Goal: Task Accomplishment & Management: Use online tool/utility

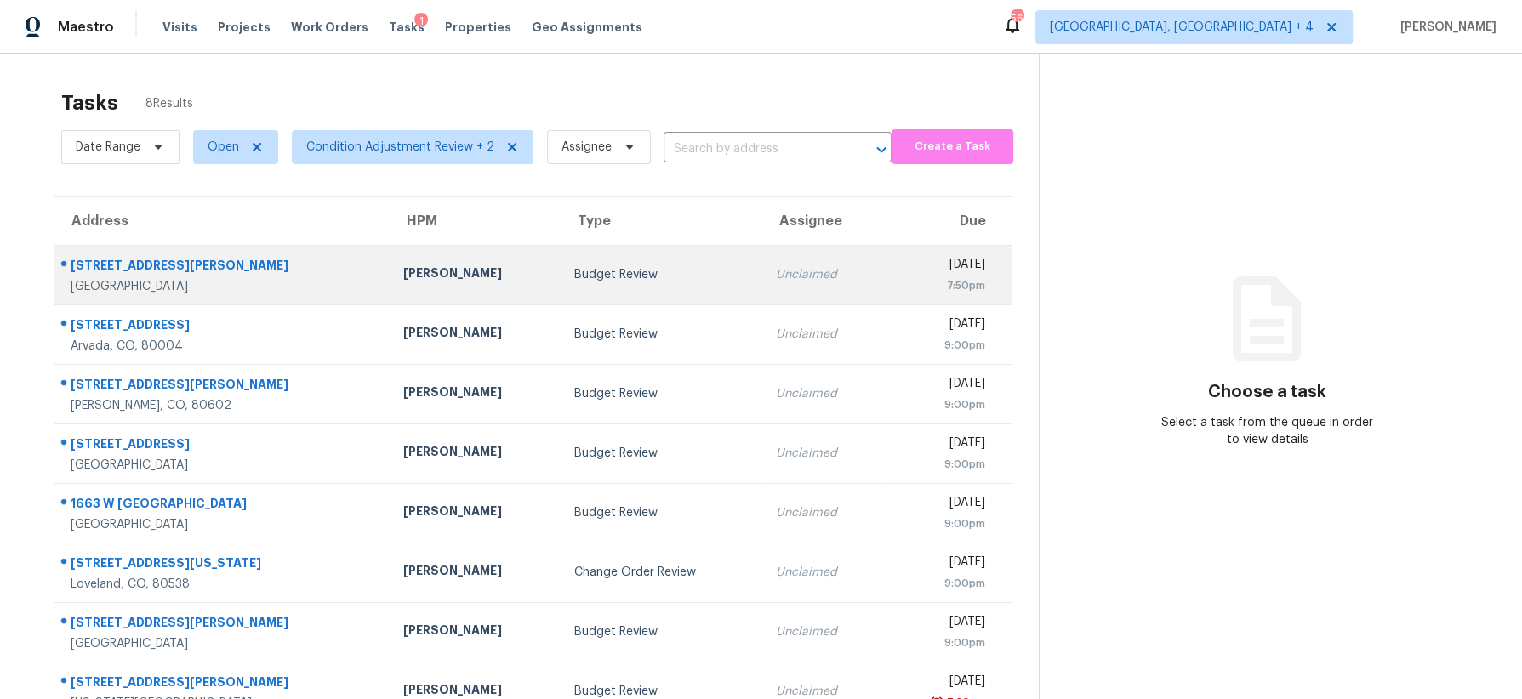
scroll to position [53, 0]
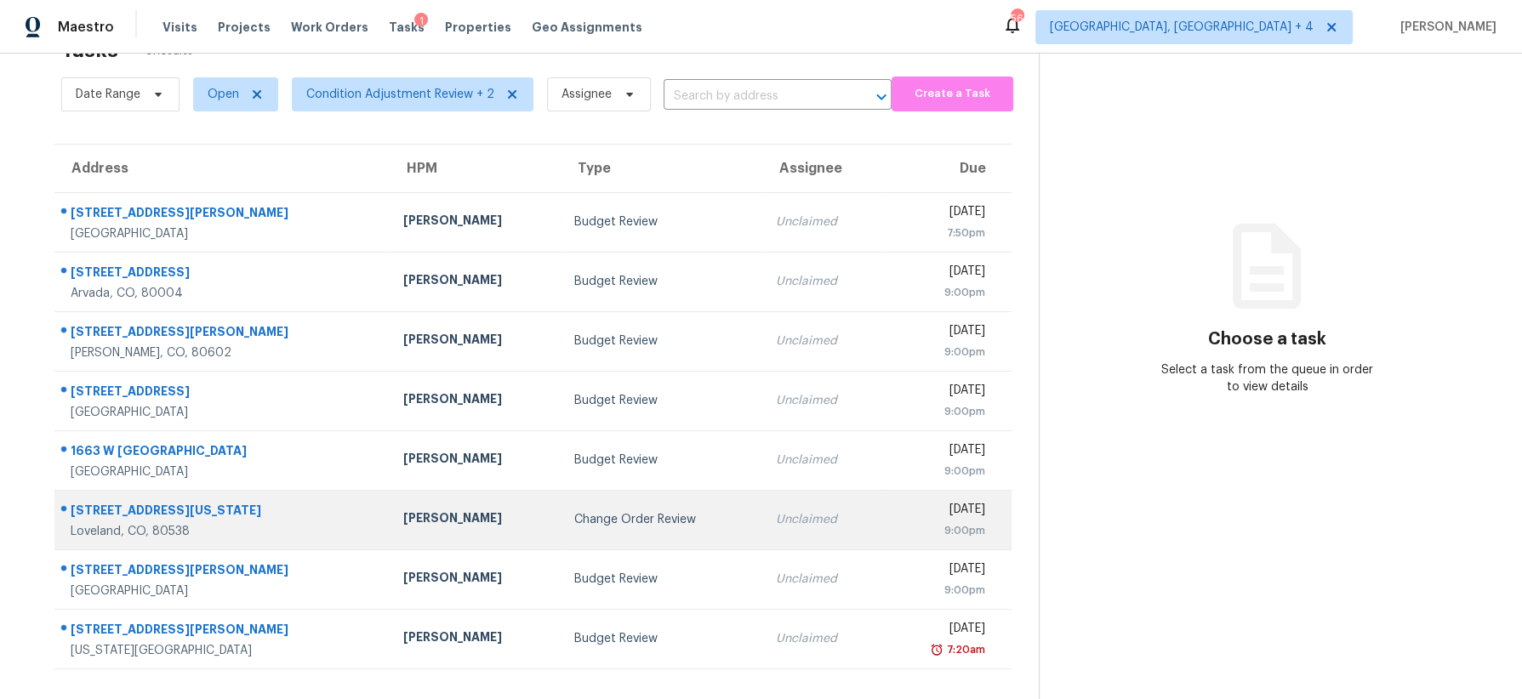
click at [610, 494] on td "Change Order Review" at bounding box center [662, 520] width 202 height 60
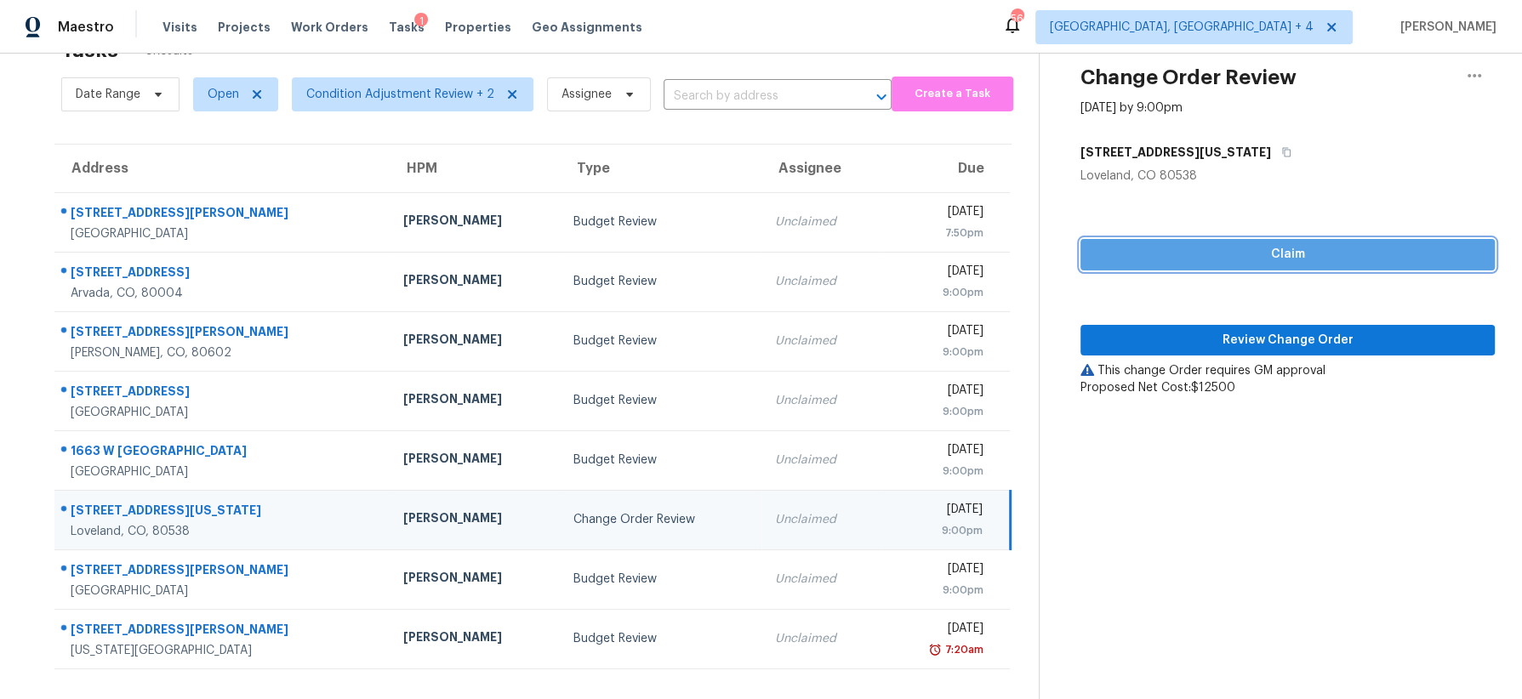
click at [1249, 246] on span "Claim" at bounding box center [1287, 254] width 387 height 21
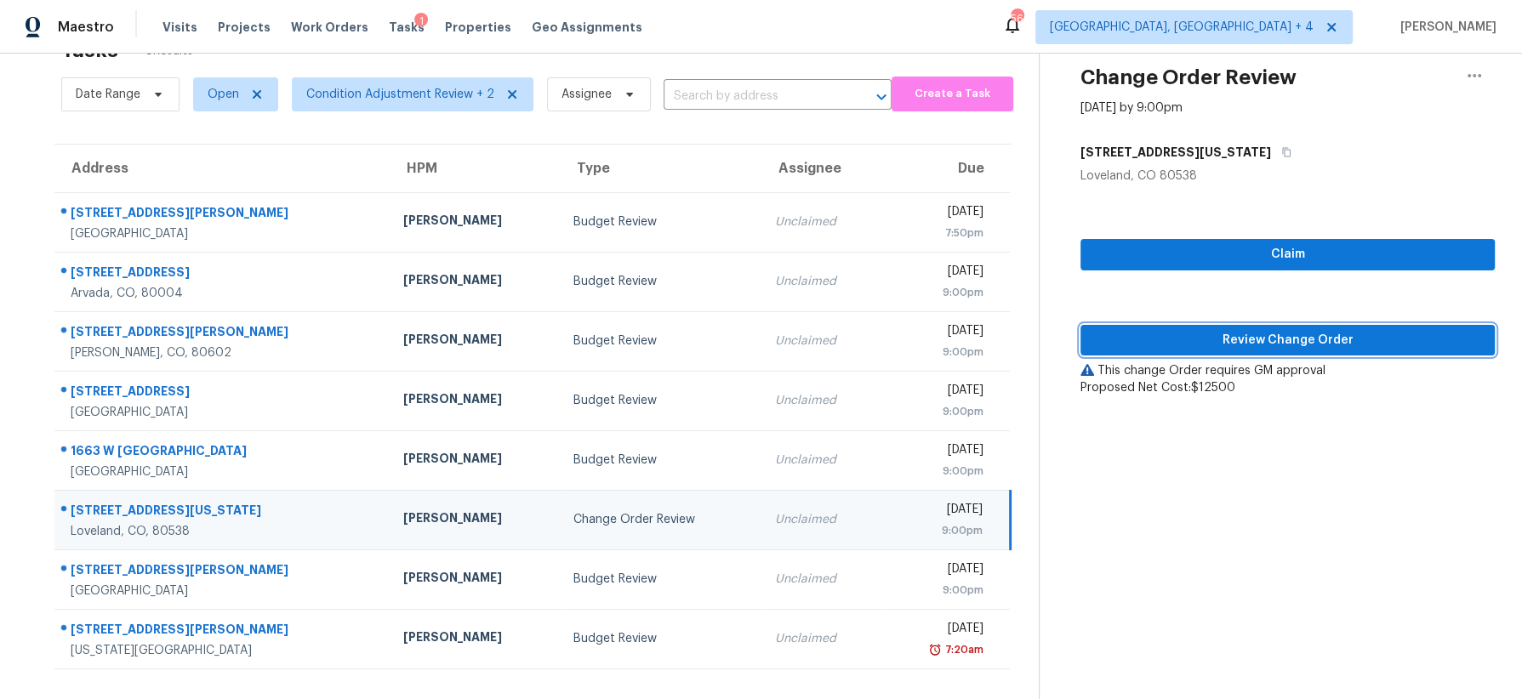
click at [1215, 339] on span "Review Change Order" at bounding box center [1287, 340] width 387 height 21
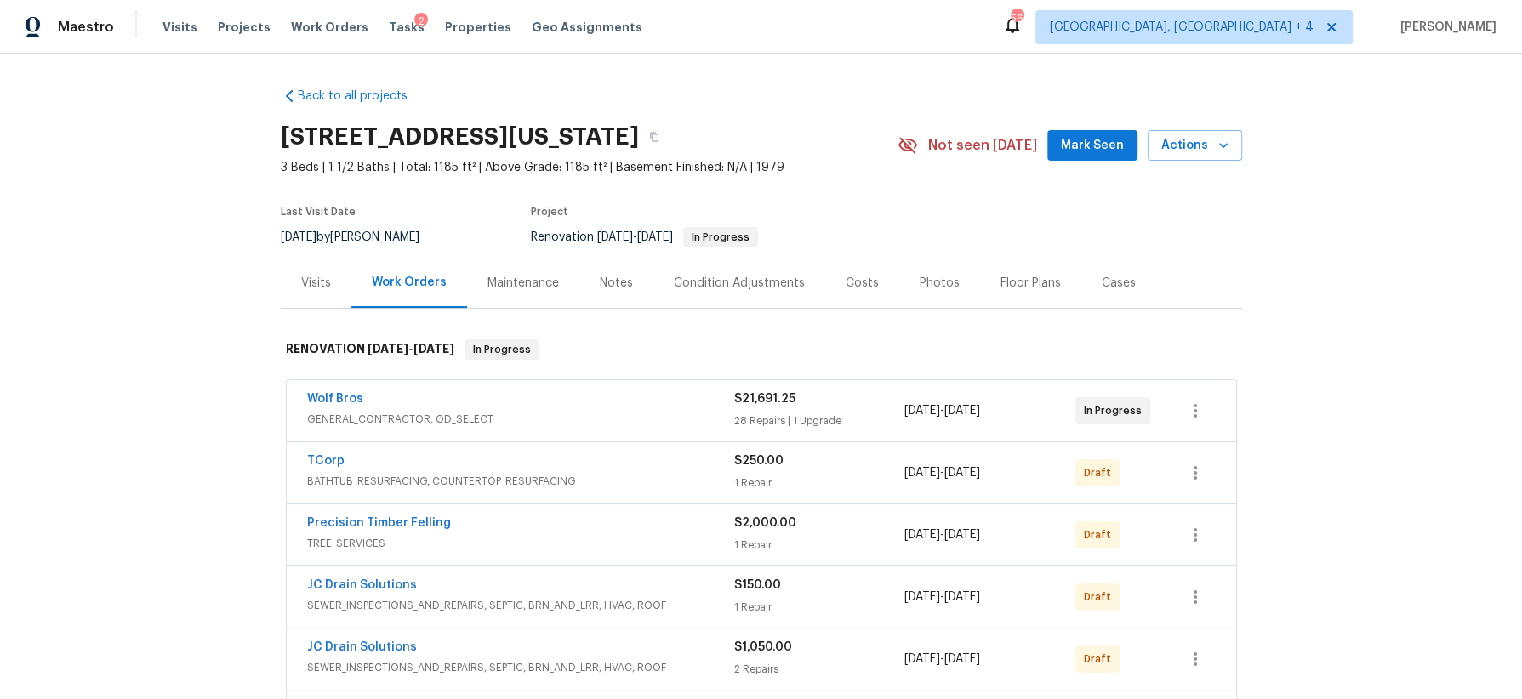
click at [692, 413] on span "GENERAL_CONTRACTOR, OD_SELECT" at bounding box center [520, 419] width 427 height 17
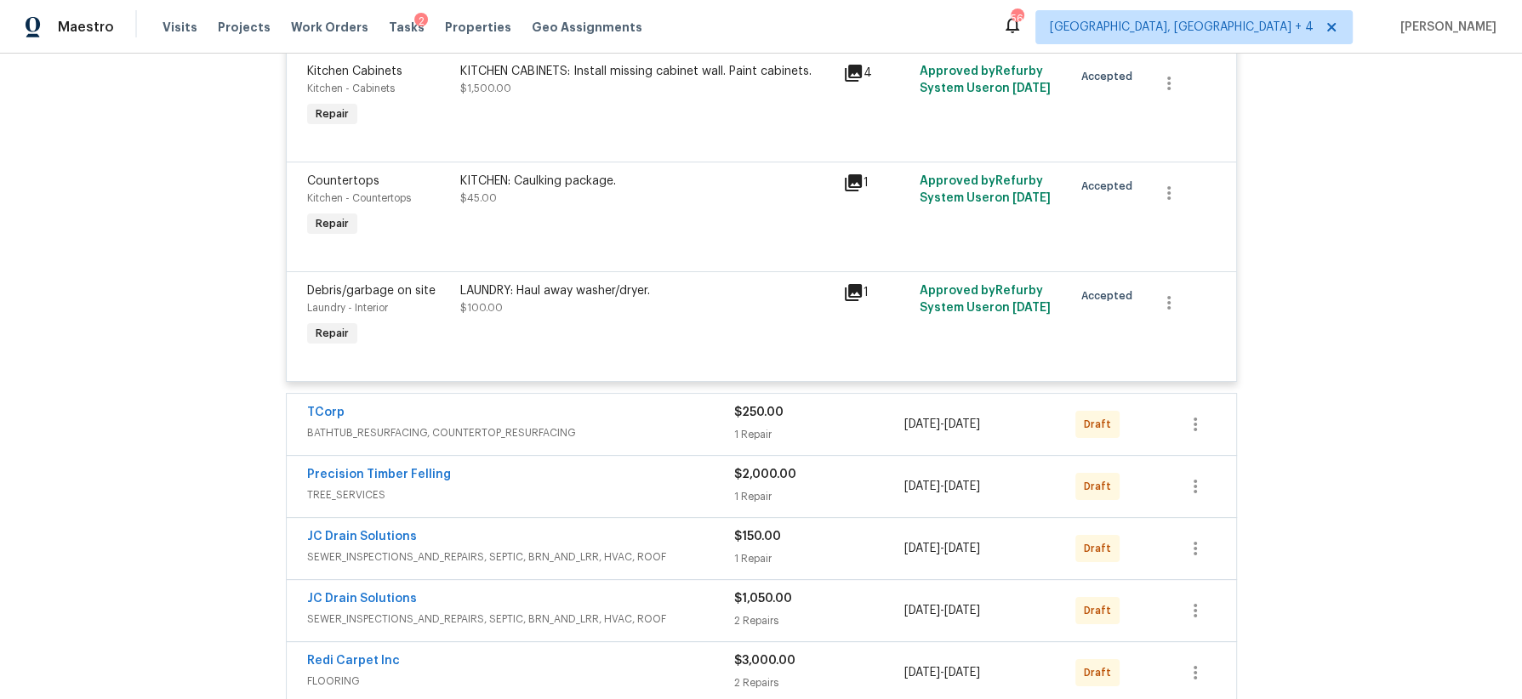
scroll to position [4956, 0]
click at [680, 424] on span "BATHTUB_RESURFACING, COUNTERTOP_RESURFACING" at bounding box center [520, 432] width 427 height 17
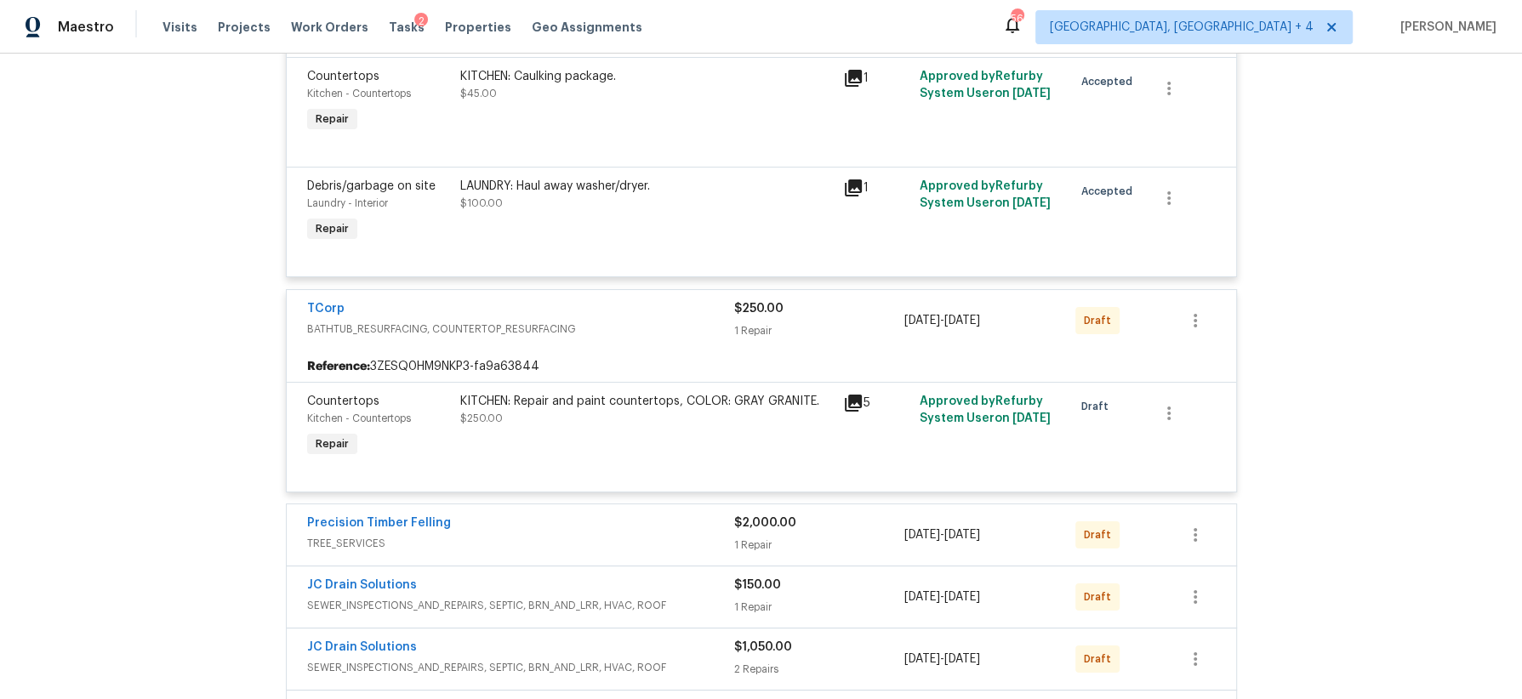
scroll to position [5272, 0]
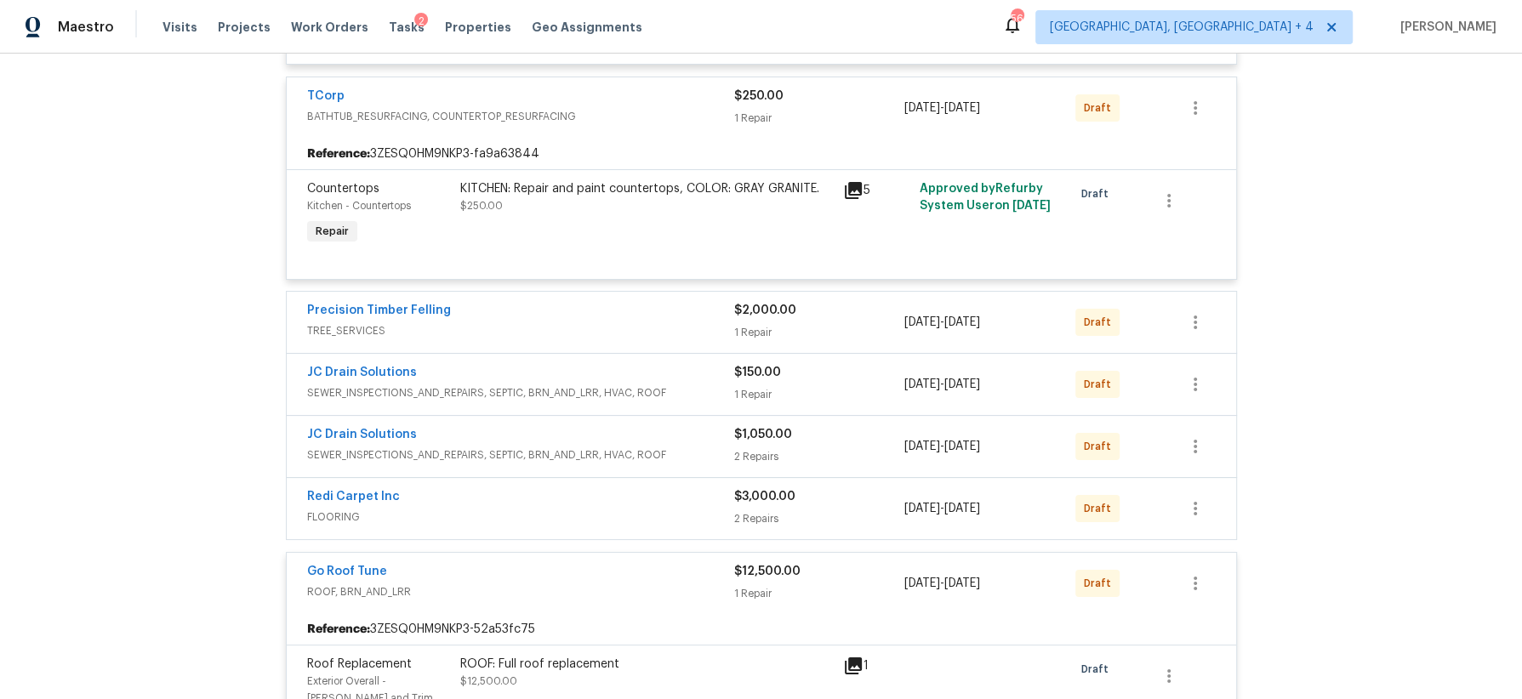
click at [678, 322] on span "TREE_SERVICES" at bounding box center [520, 330] width 427 height 17
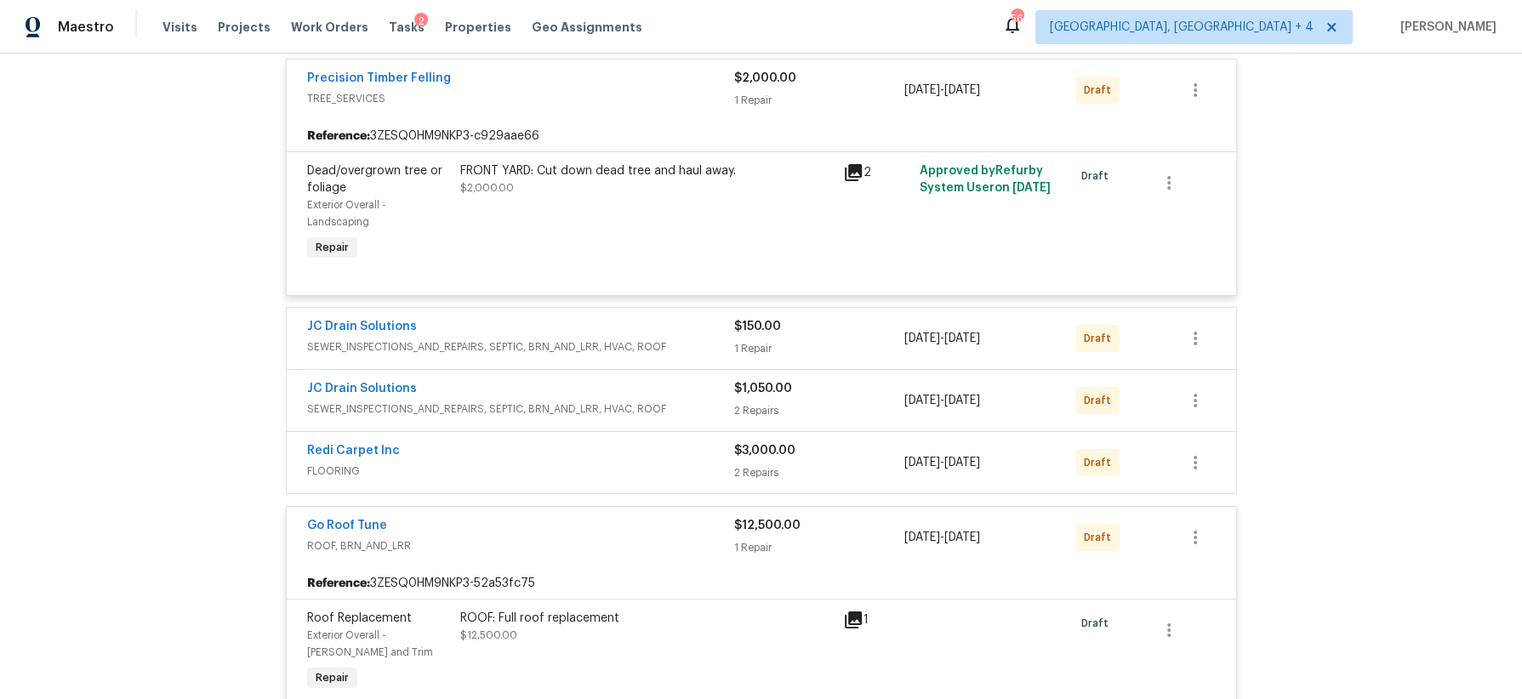
scroll to position [5547, 0]
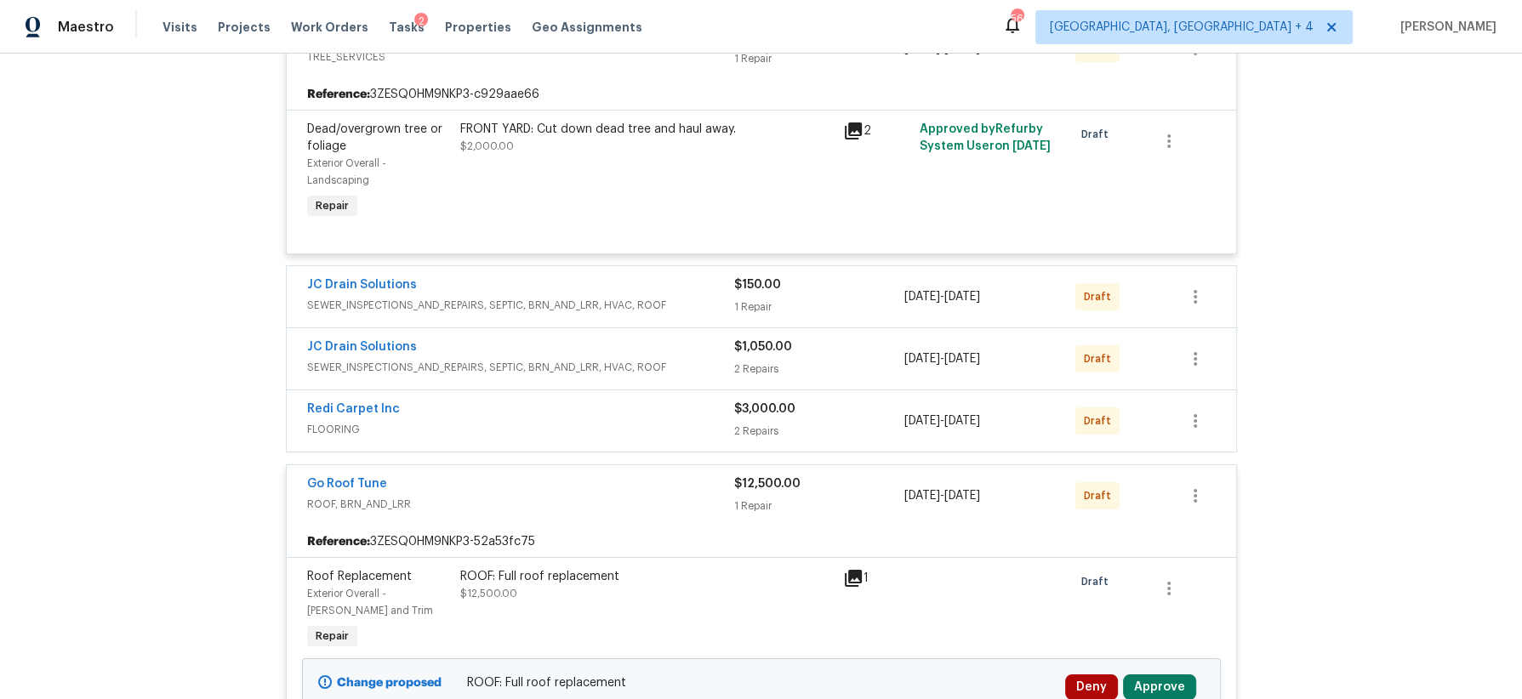
click at [681, 297] on span "SEWER_INSPECTIONS_AND_REPAIRS, SEPTIC, BRN_AND_LRR, HVAC, ROOF" at bounding box center [520, 305] width 427 height 17
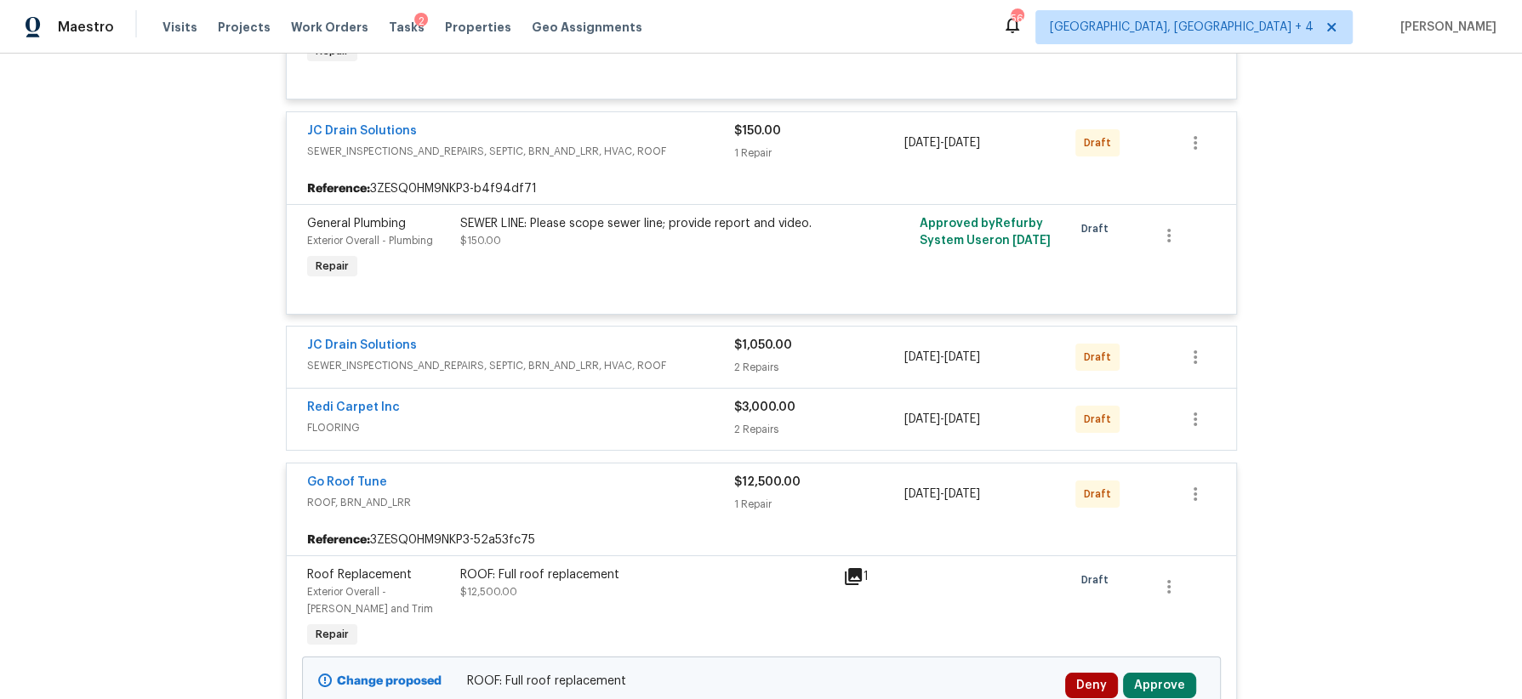
scroll to position [5813, 0]
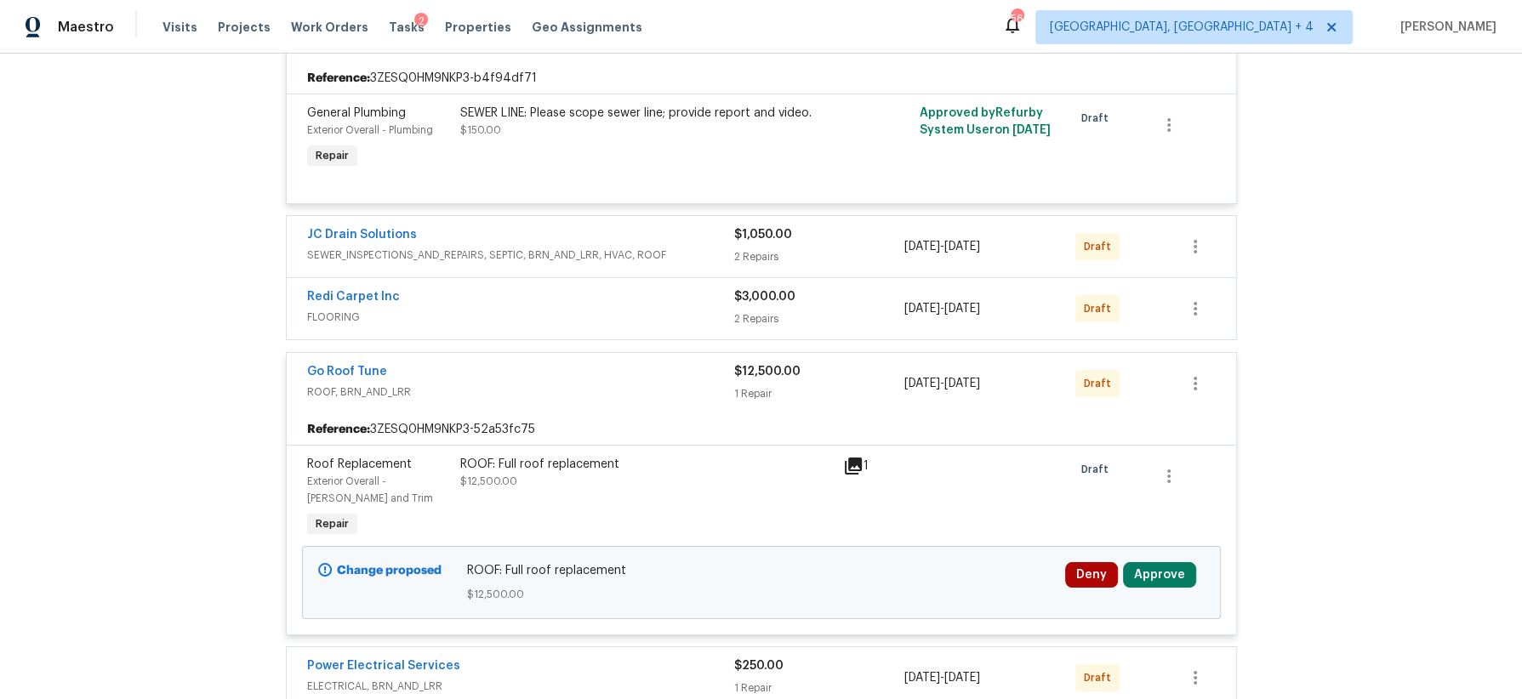
click at [687, 247] on span "SEWER_INSPECTIONS_AND_REPAIRS, SEPTIC, BRN_AND_LRR, HVAC, ROOF" at bounding box center [520, 255] width 427 height 17
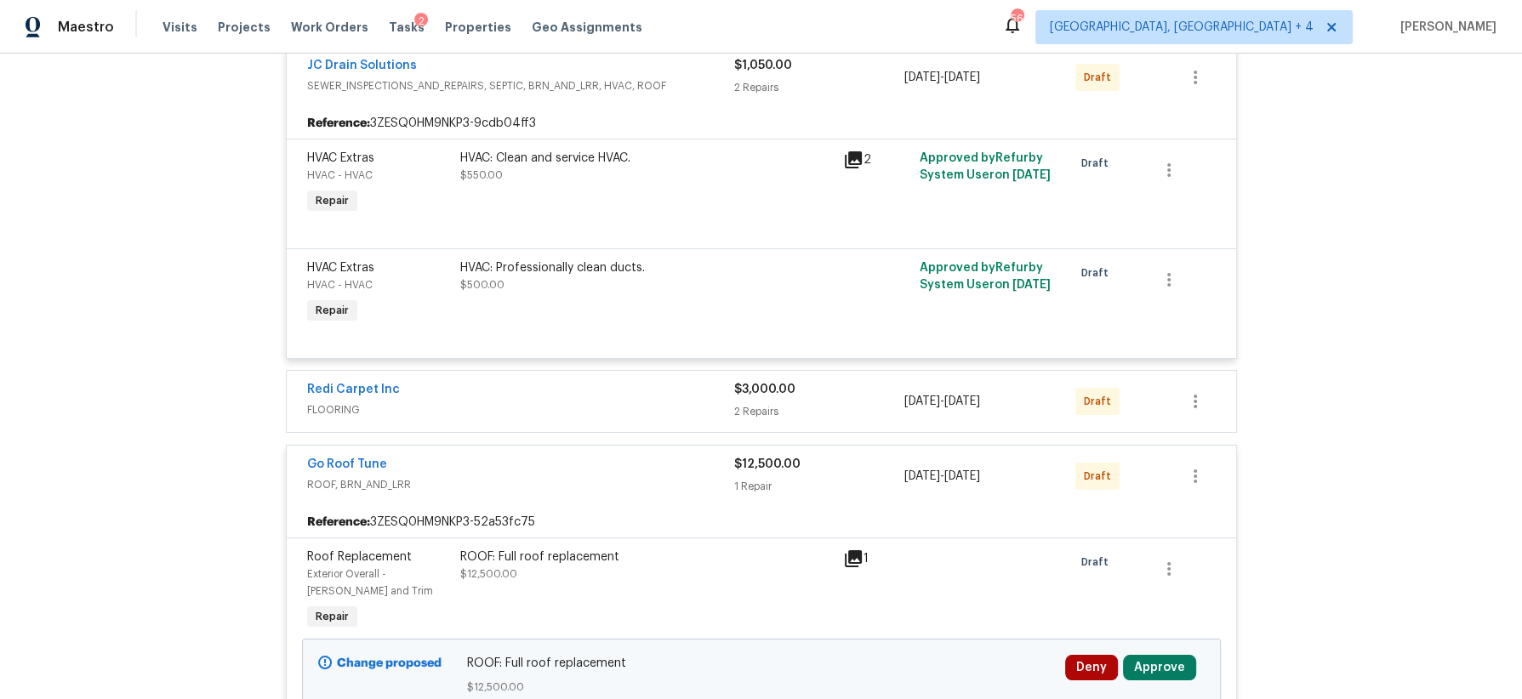
scroll to position [6015, 0]
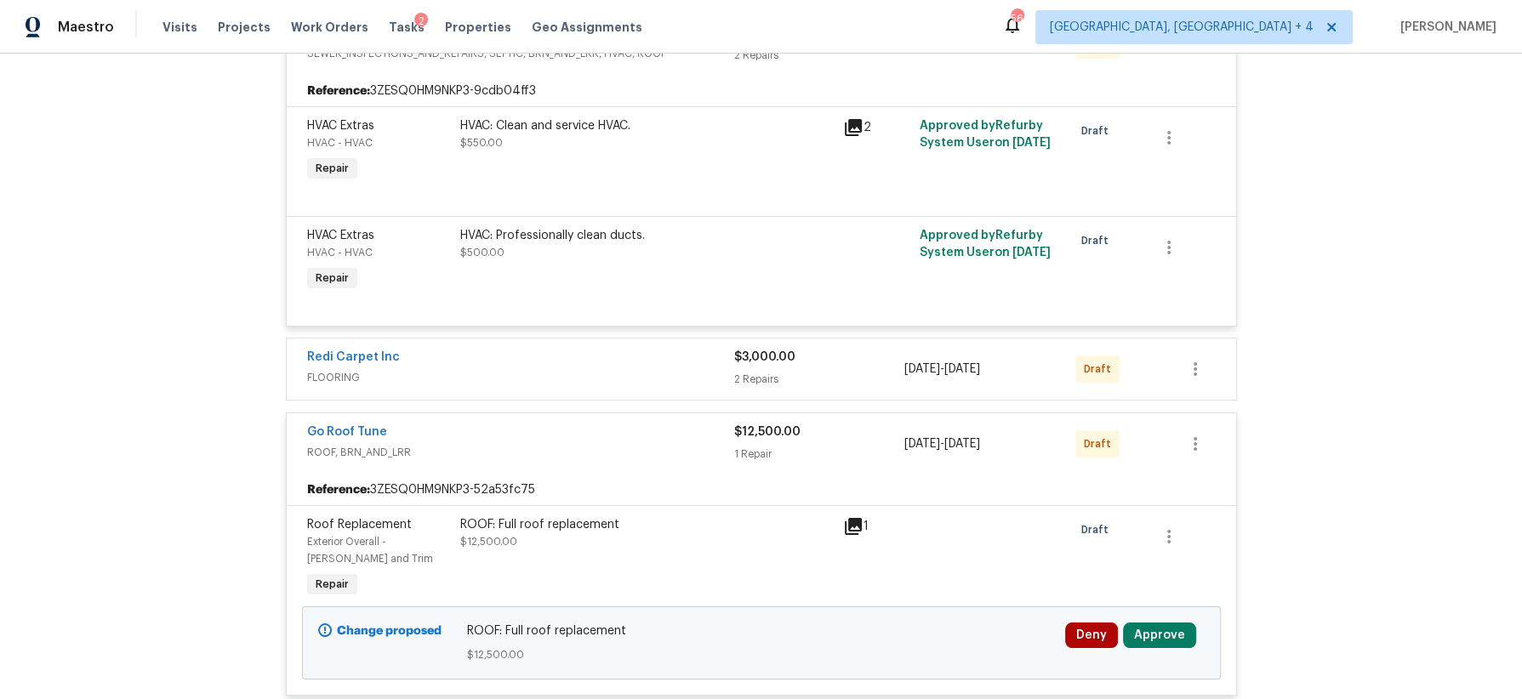
click at [679, 349] on div "Redi Carpet Inc" at bounding box center [520, 359] width 427 height 20
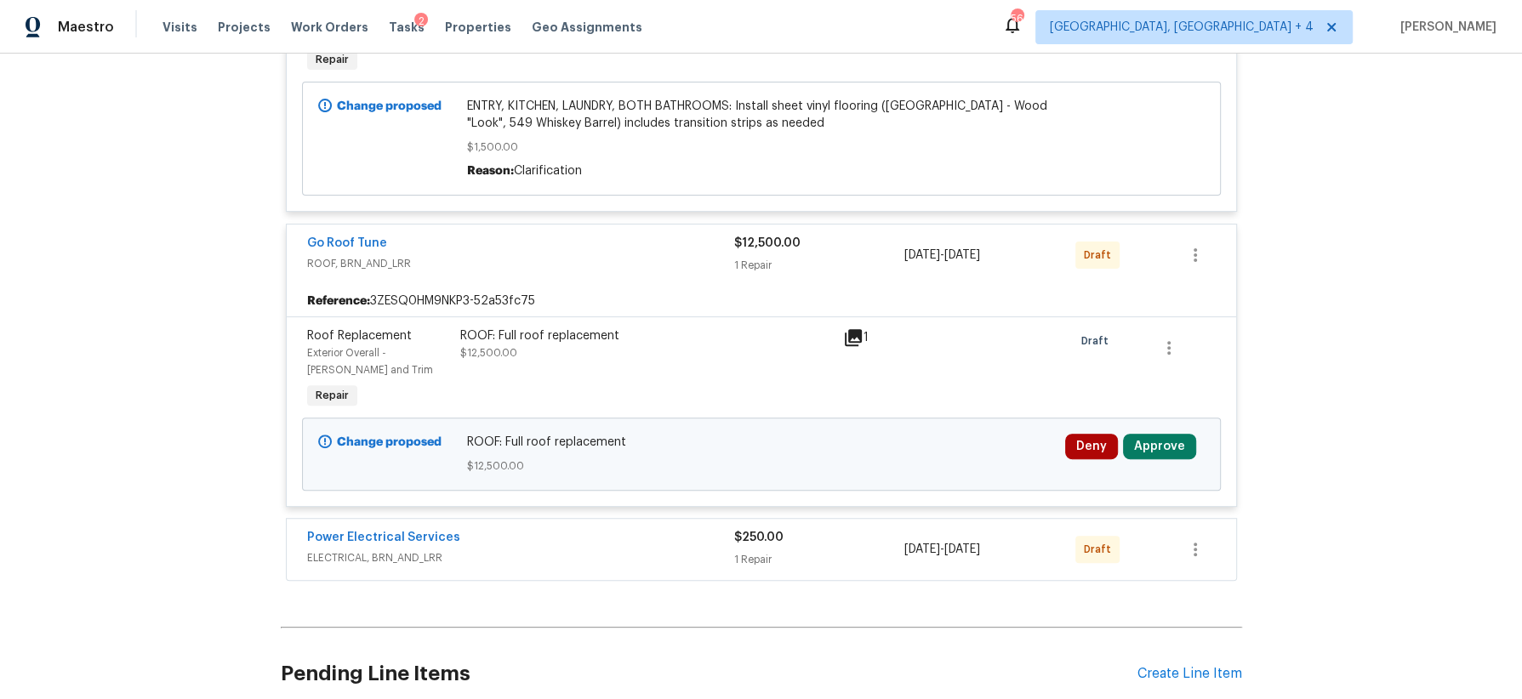
scroll to position [6595, 0]
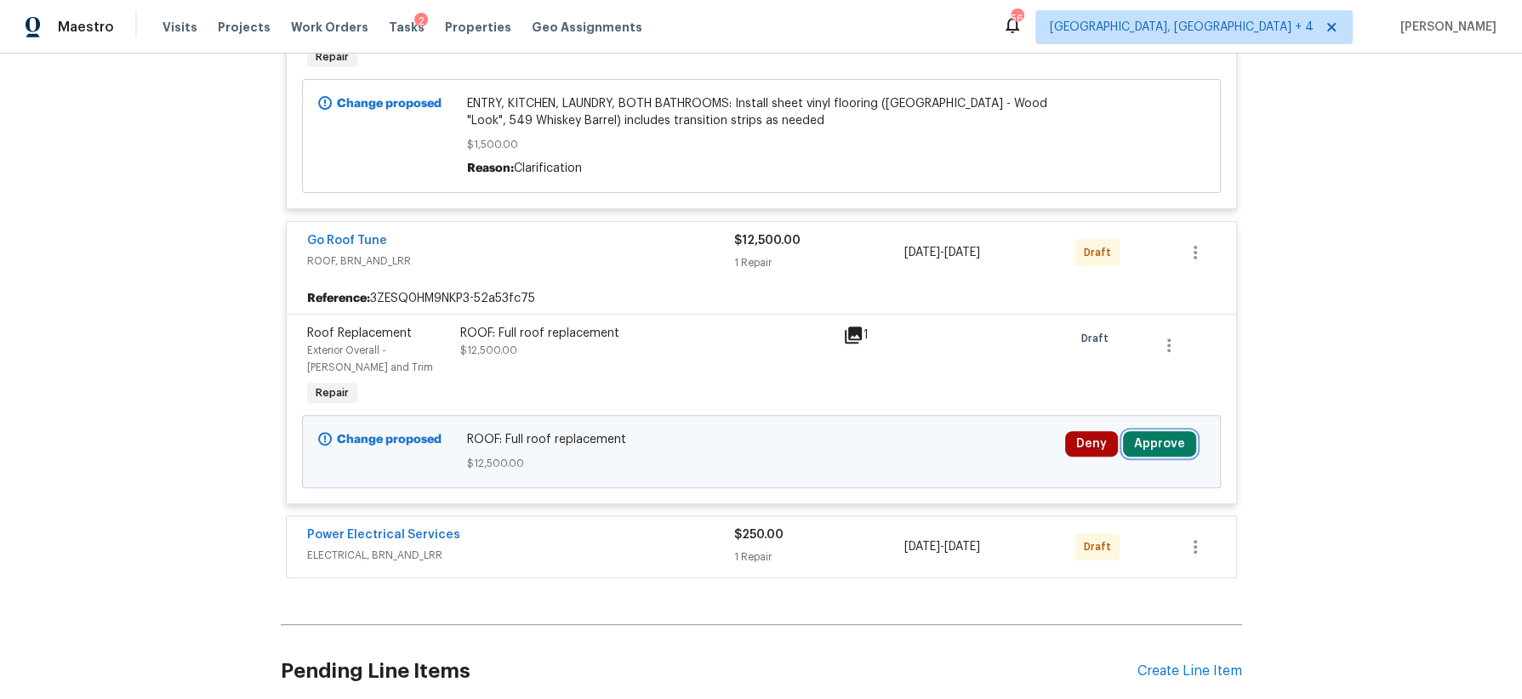
click at [1174, 431] on button "Approve" at bounding box center [1159, 444] width 73 height 26
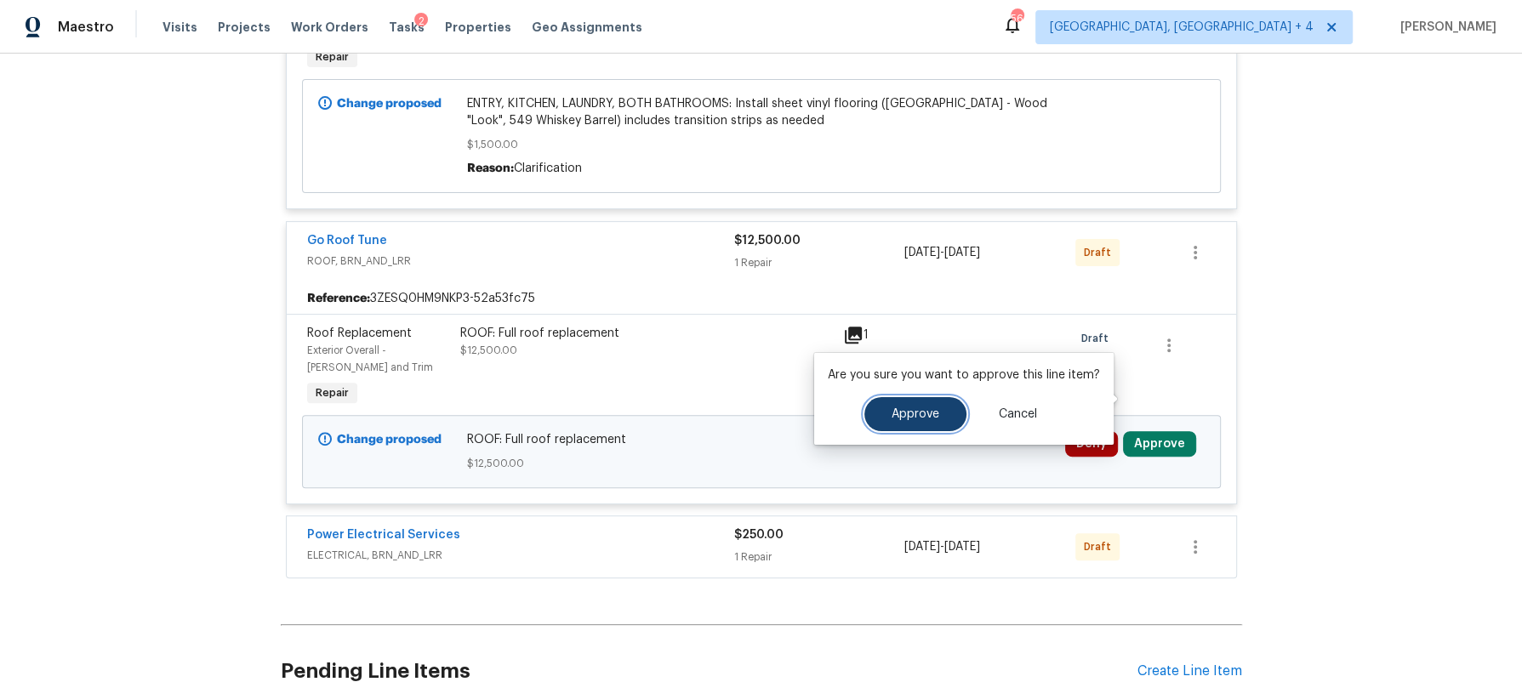
click at [897, 418] on span "Approve" at bounding box center [915, 414] width 48 height 13
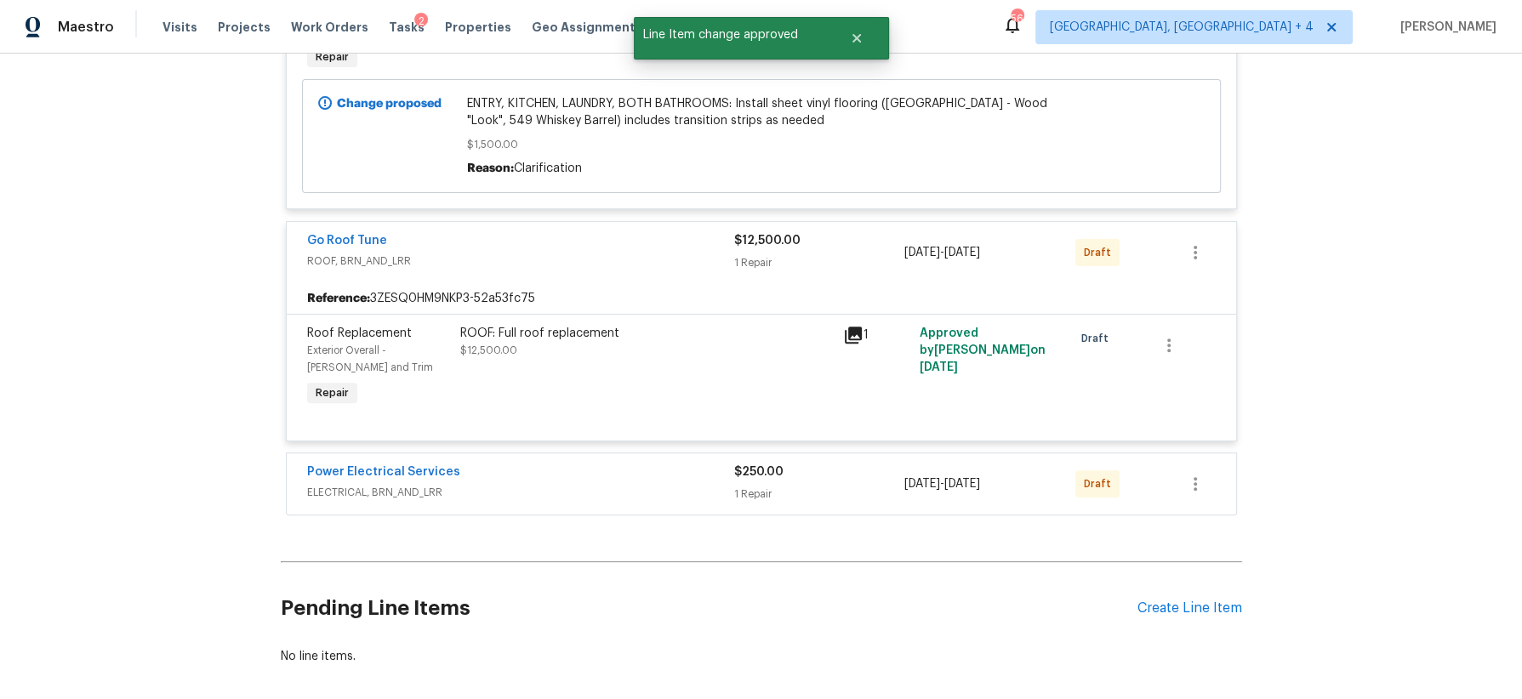
click at [627, 464] on div "Power Electrical Services" at bounding box center [520, 474] width 427 height 20
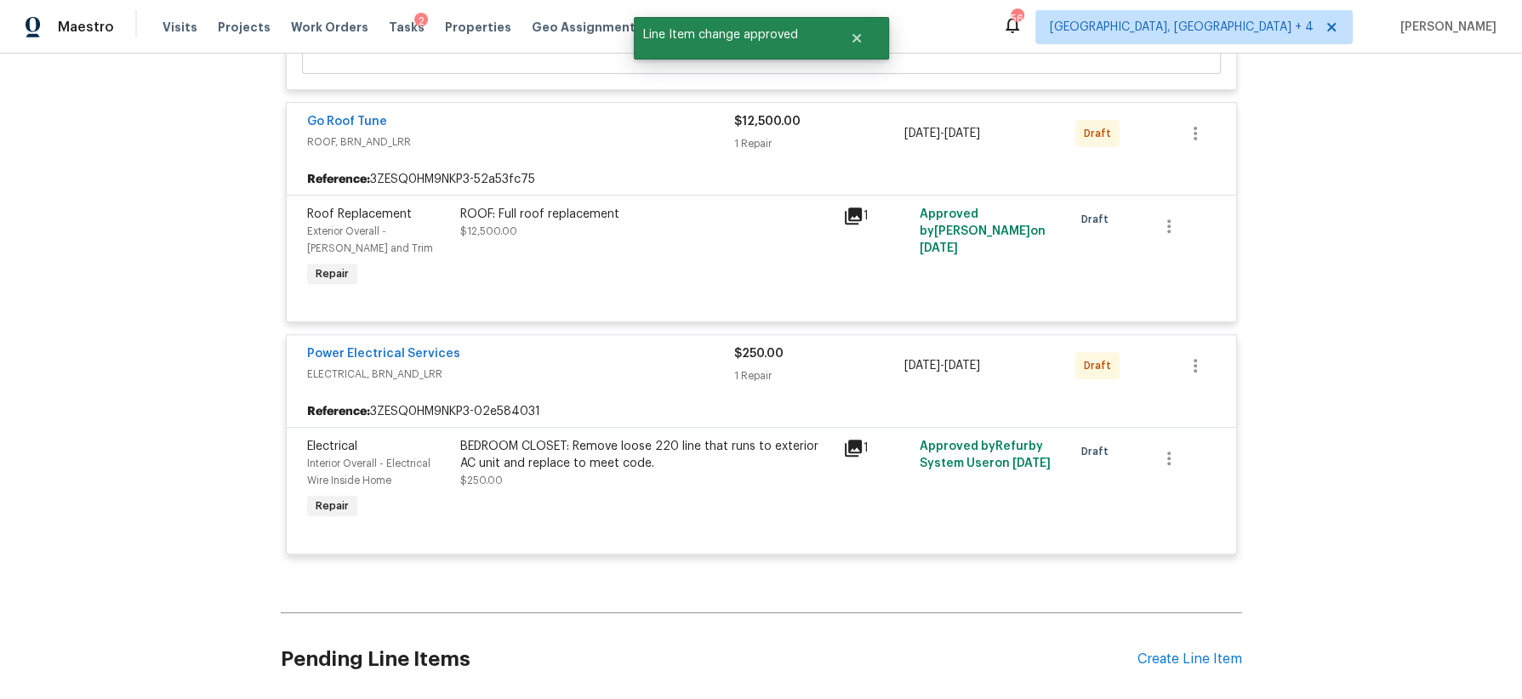
scroll to position [6801, 0]
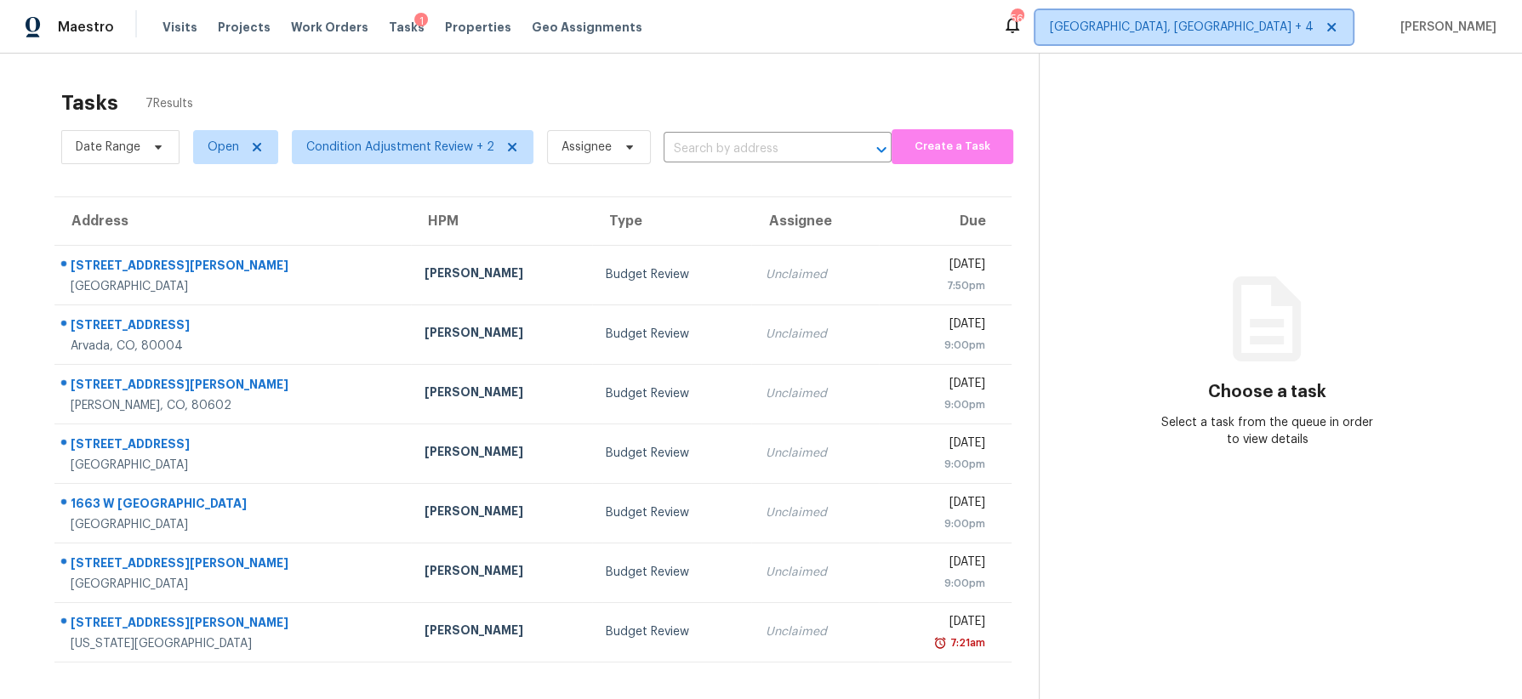
click at [1299, 37] on span "[GEOGRAPHIC_DATA], [GEOGRAPHIC_DATA] + 4" at bounding box center [1193, 27] width 317 height 34
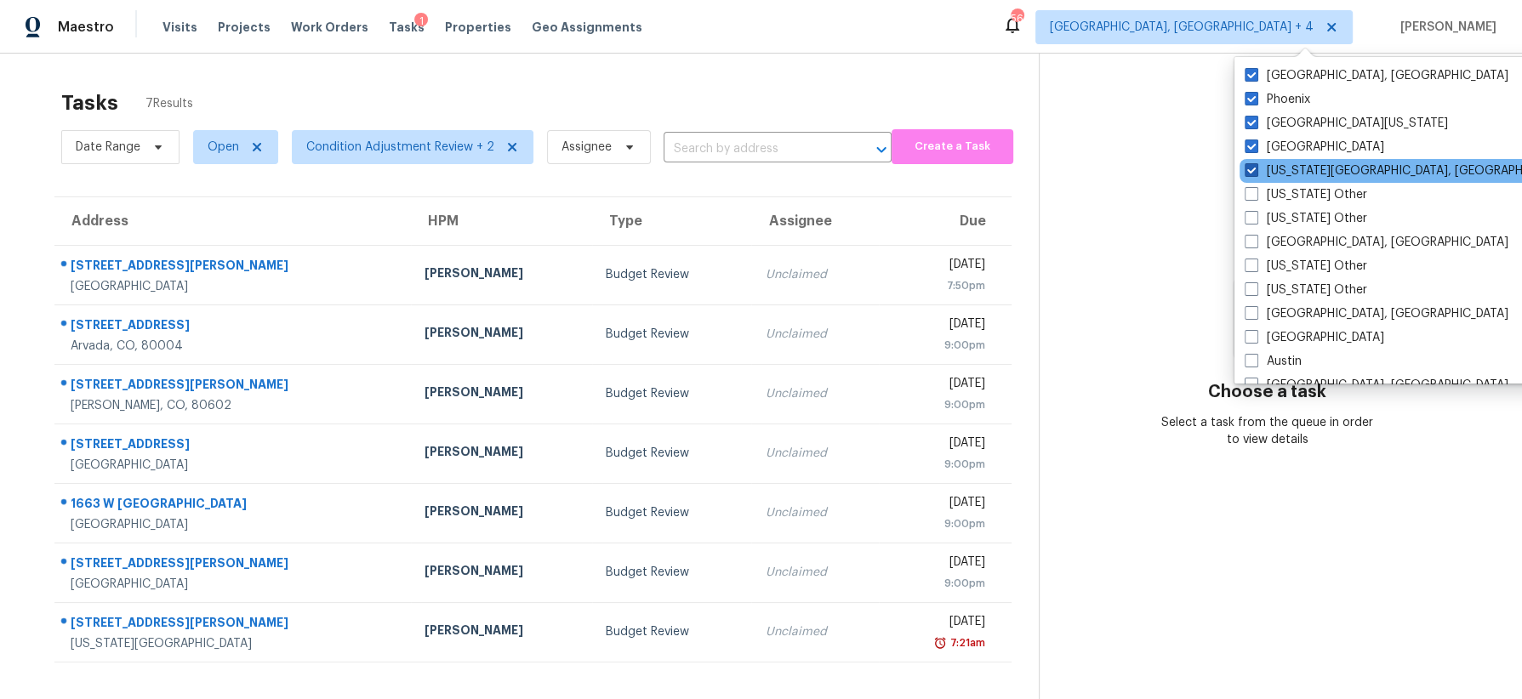
click at [1301, 171] on label "Colorado Springs, CO" at bounding box center [1409, 170] width 328 height 17
click at [1256, 171] on input "Colorado Springs, CO" at bounding box center [1250, 167] width 11 height 11
checkbox input "false"
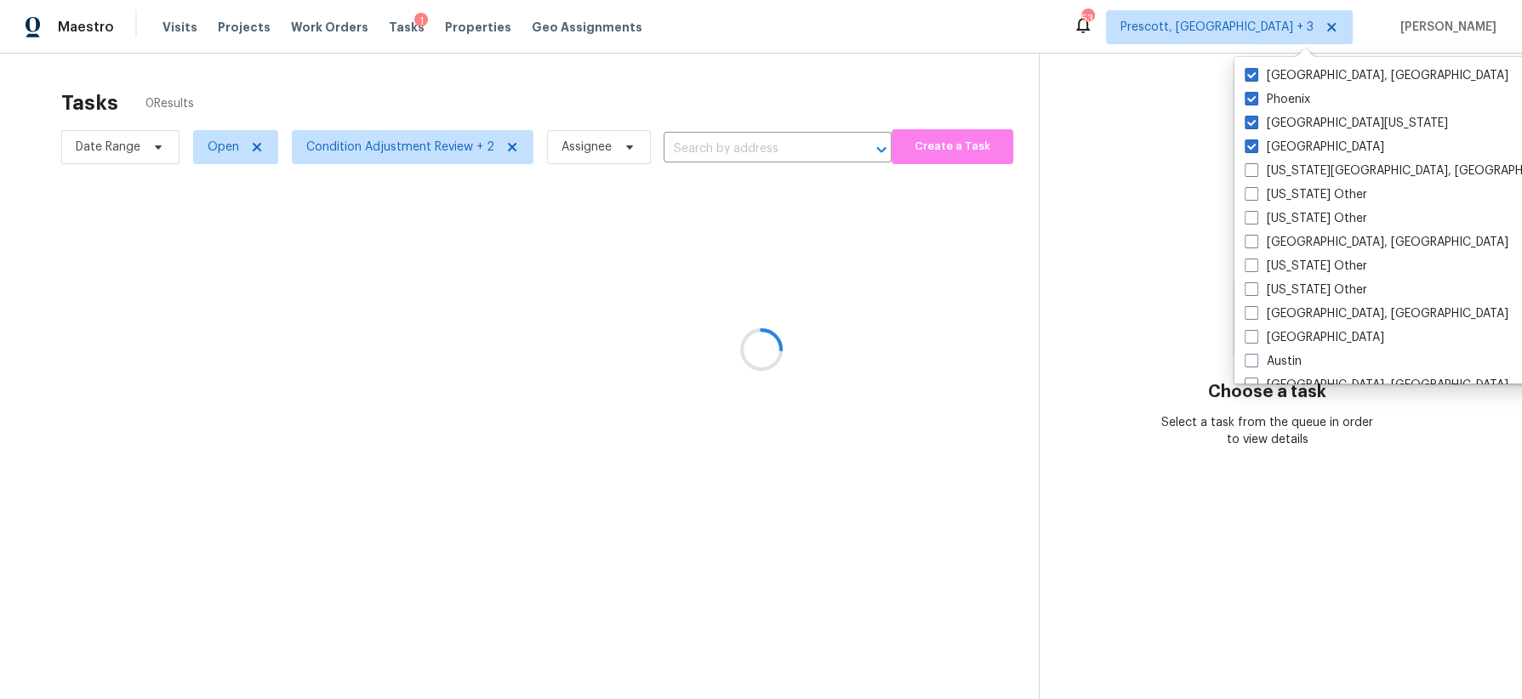
click at [974, 72] on div at bounding box center [761, 349] width 1522 height 699
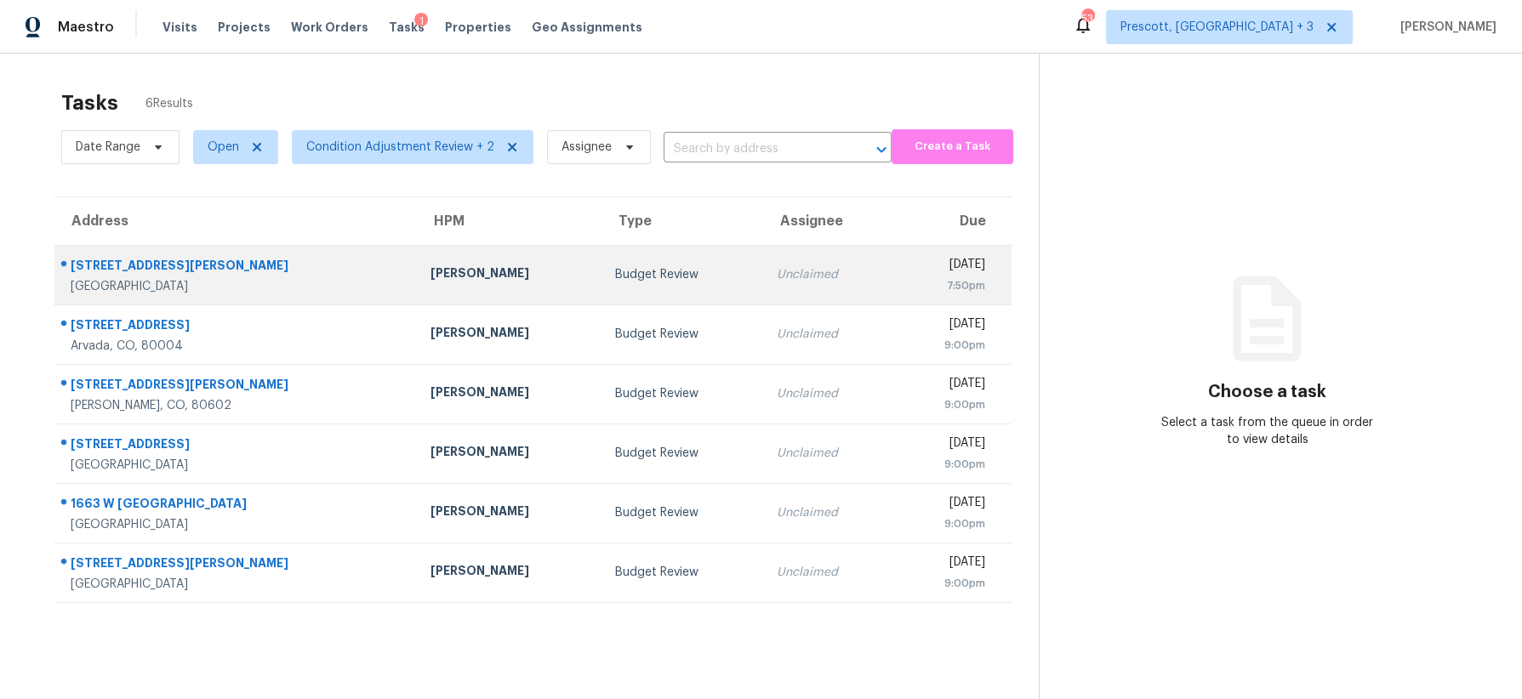
click at [516, 263] on td "[PERSON_NAME]" at bounding box center [509, 275] width 185 height 60
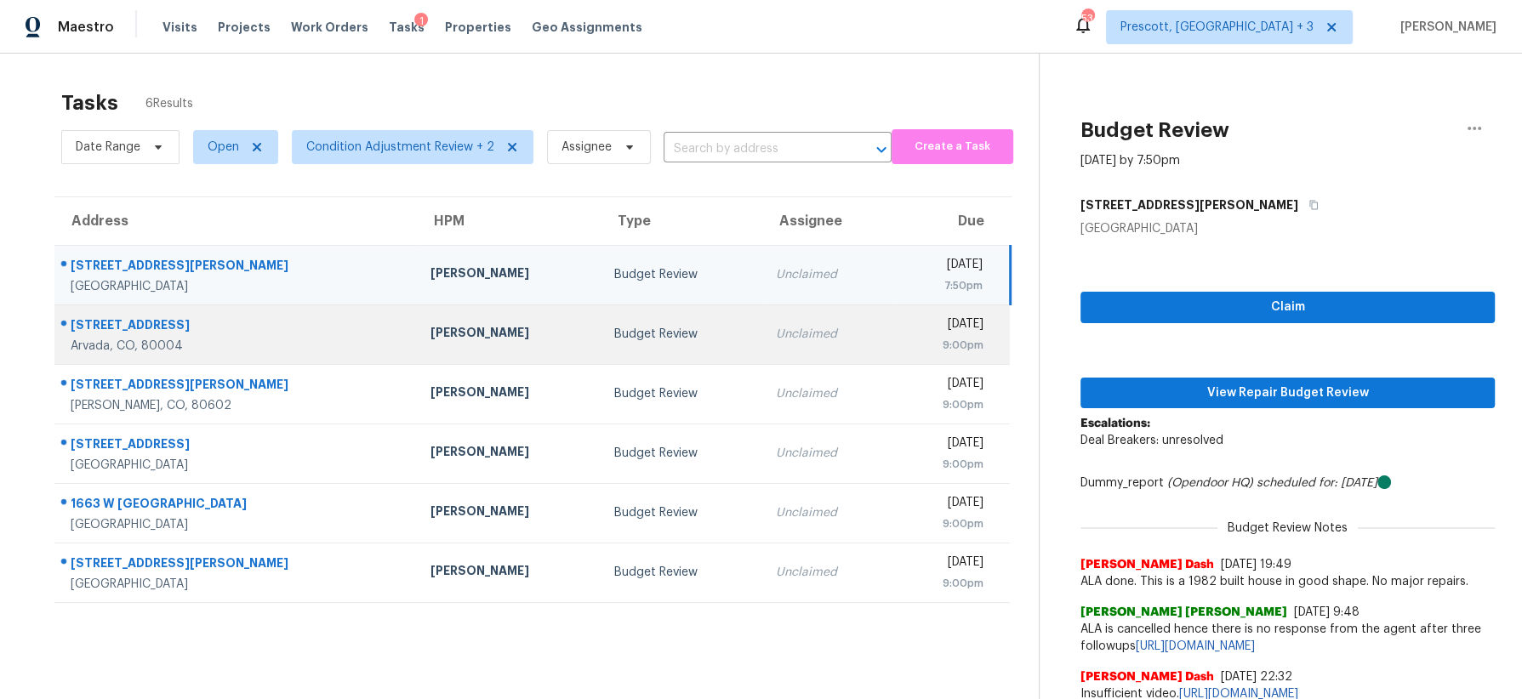
click at [498, 333] on div "[PERSON_NAME]" at bounding box center [508, 334] width 157 height 21
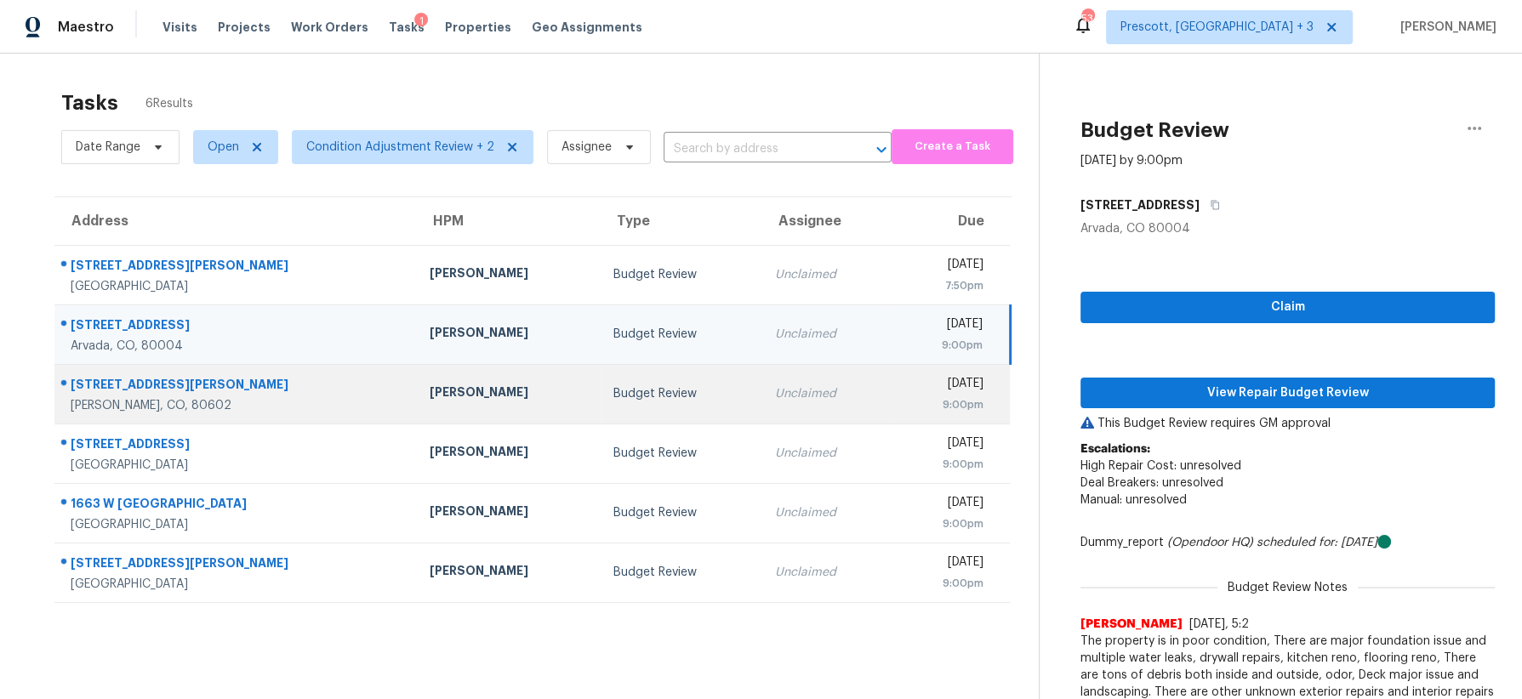
click at [507, 379] on td "[PERSON_NAME]" at bounding box center [508, 394] width 184 height 60
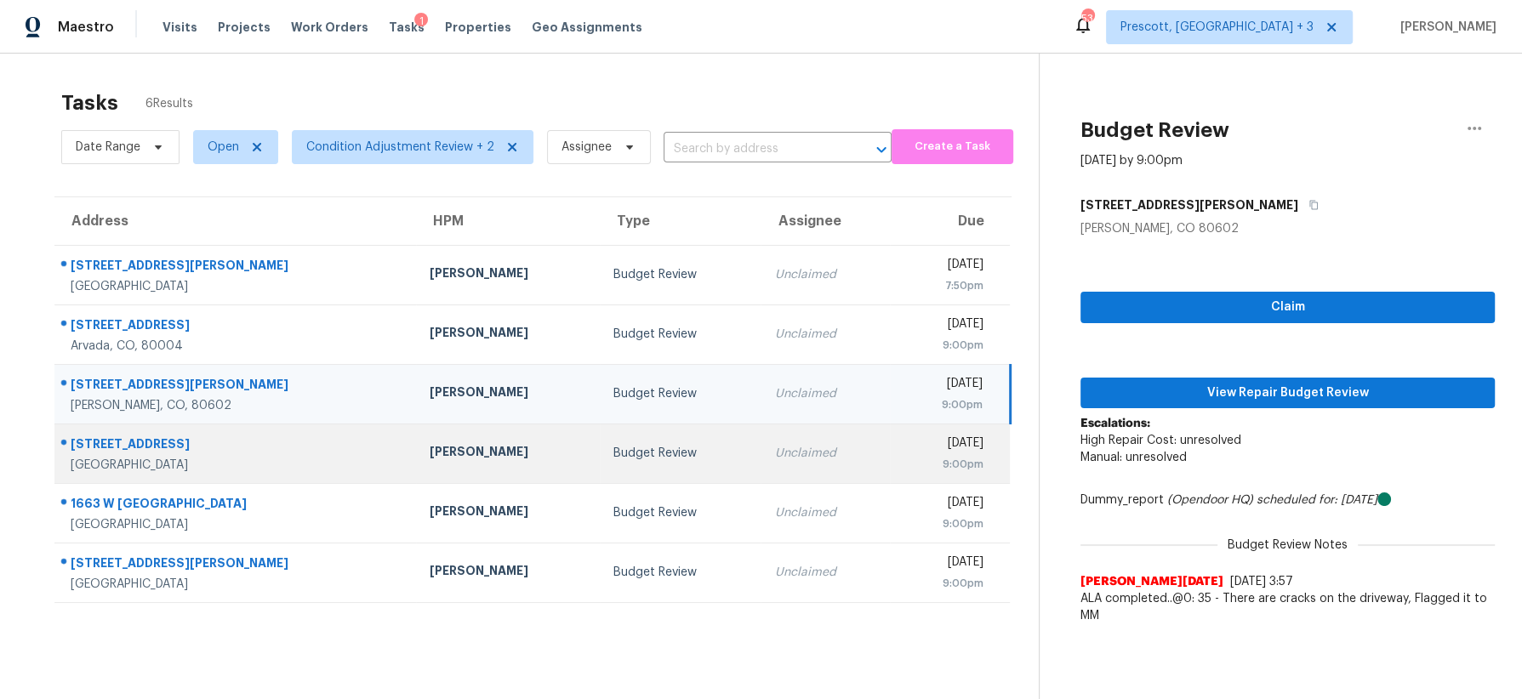
click at [510, 453] on div "Austin Hatch" at bounding box center [508, 453] width 157 height 21
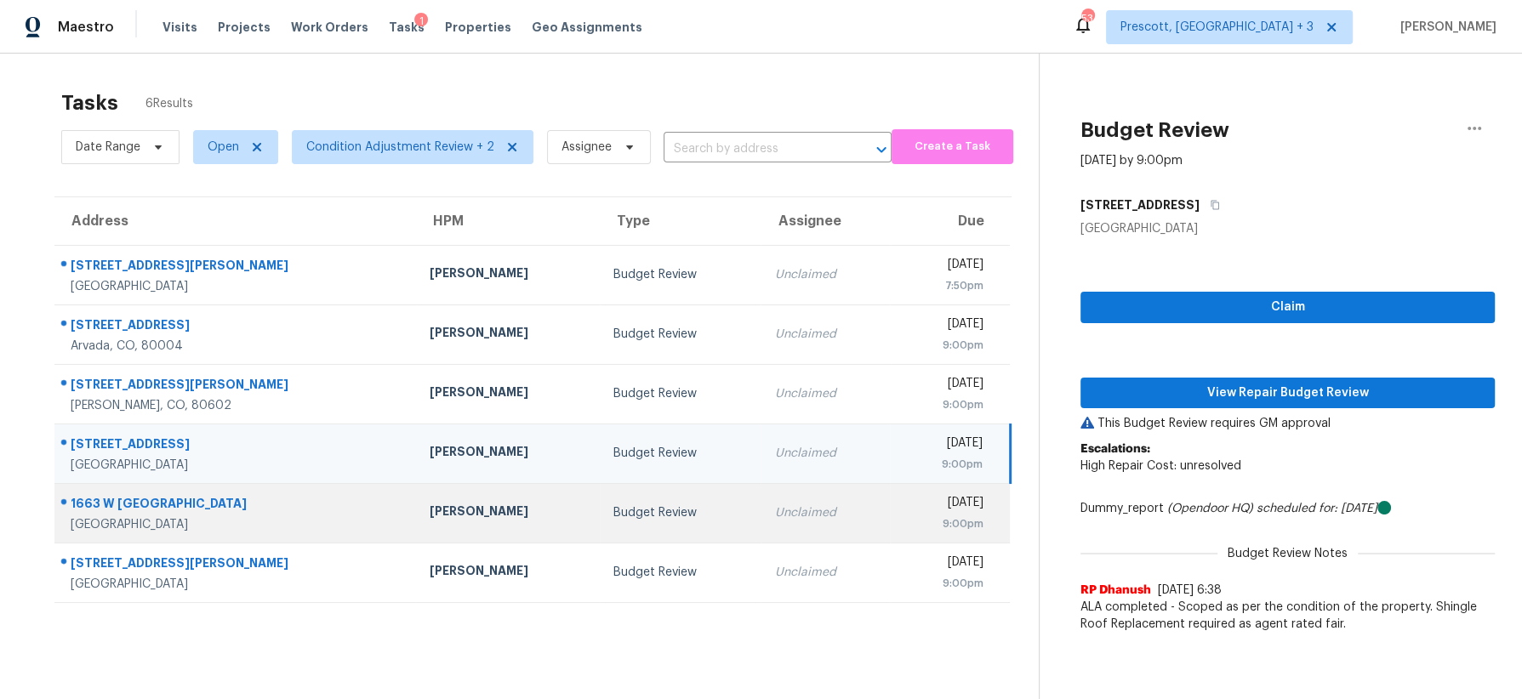
click at [509, 510] on div "Austin Hatch" at bounding box center [508, 513] width 157 height 21
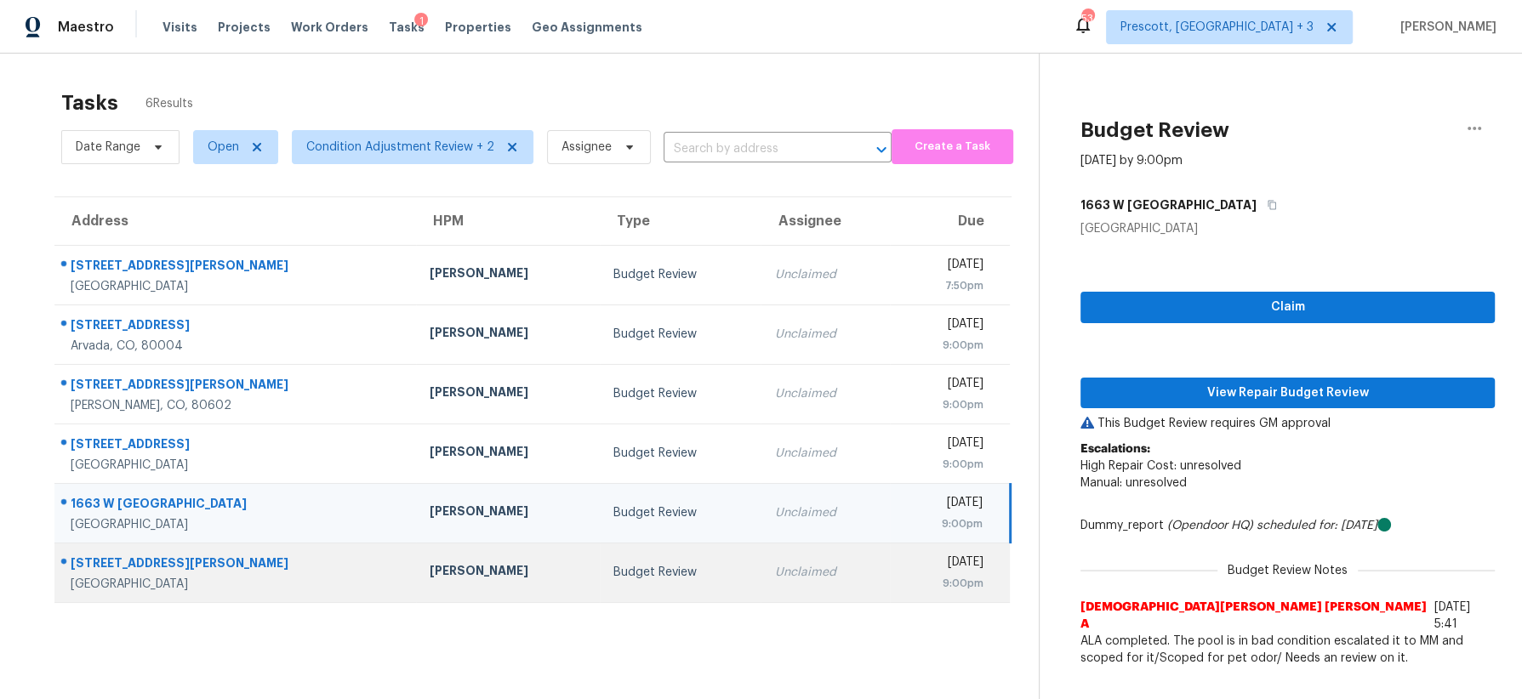
click at [512, 575] on td "[PERSON_NAME]" at bounding box center [508, 573] width 184 height 60
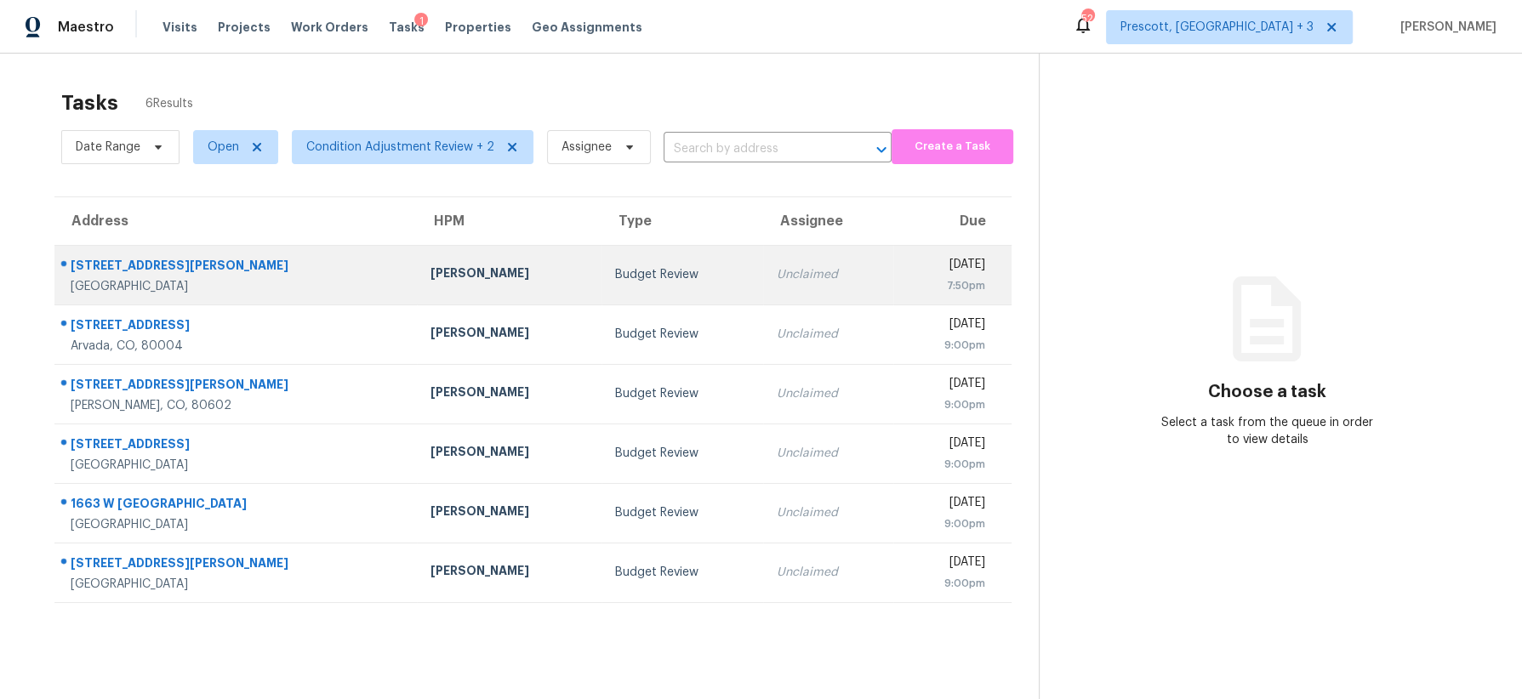
click at [601, 276] on td "Budget Review" at bounding box center [682, 275] width 162 height 60
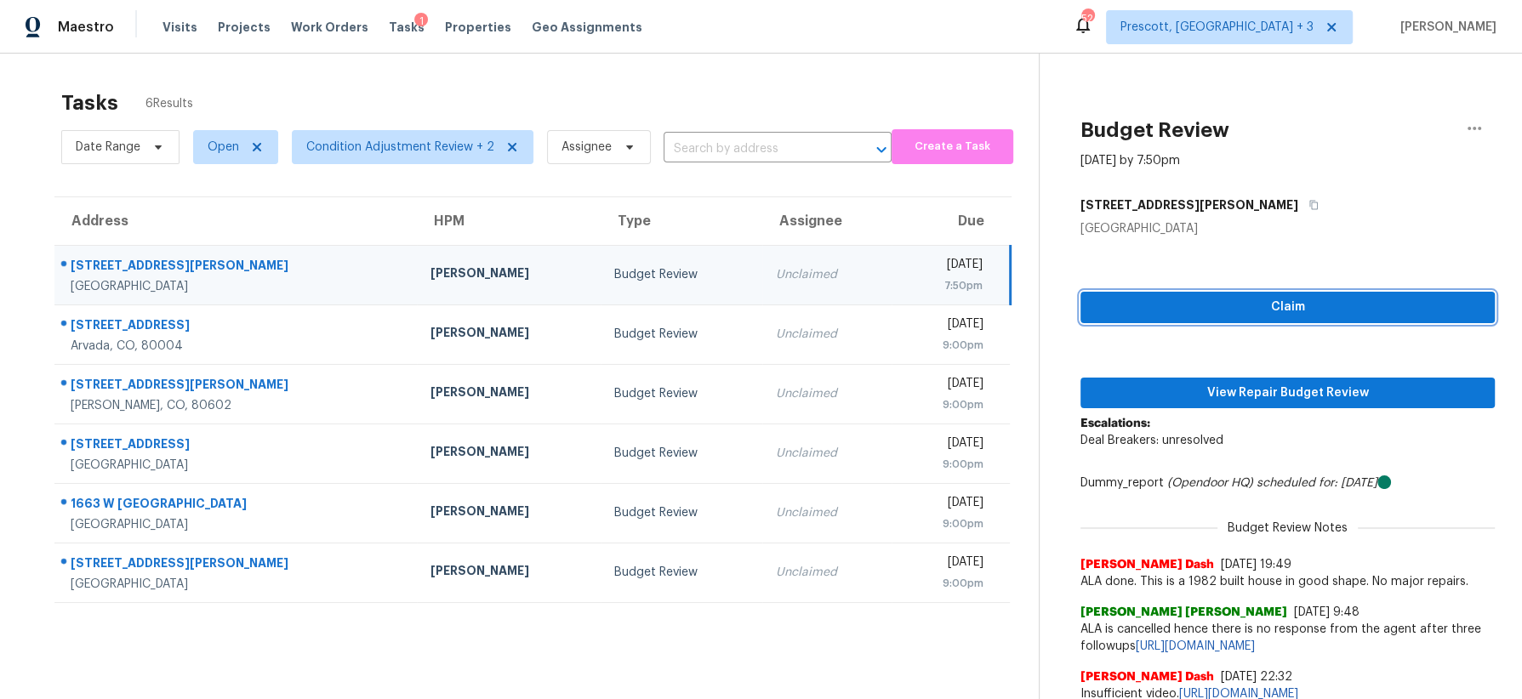
click at [1240, 304] on span "Claim" at bounding box center [1287, 307] width 387 height 21
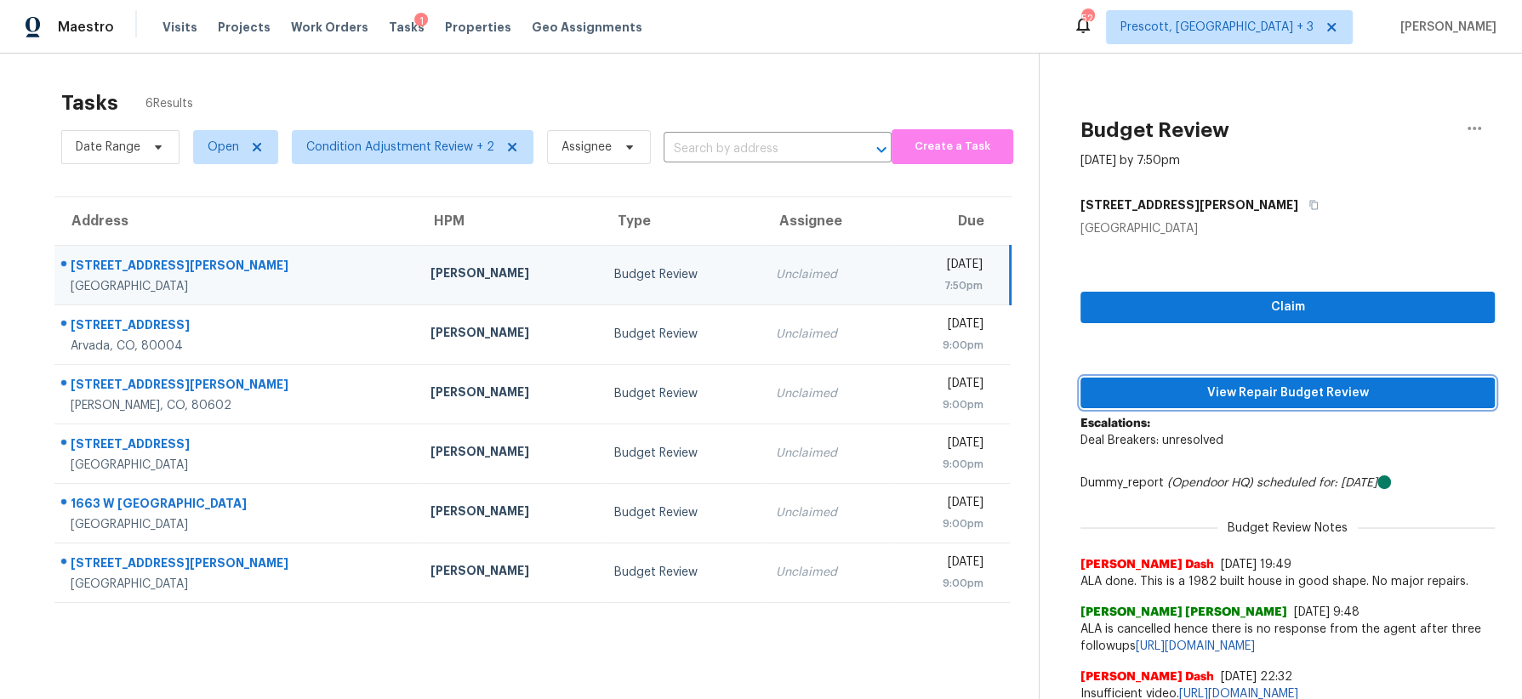
click at [1238, 388] on span "View Repair Budget Review" at bounding box center [1287, 393] width 387 height 21
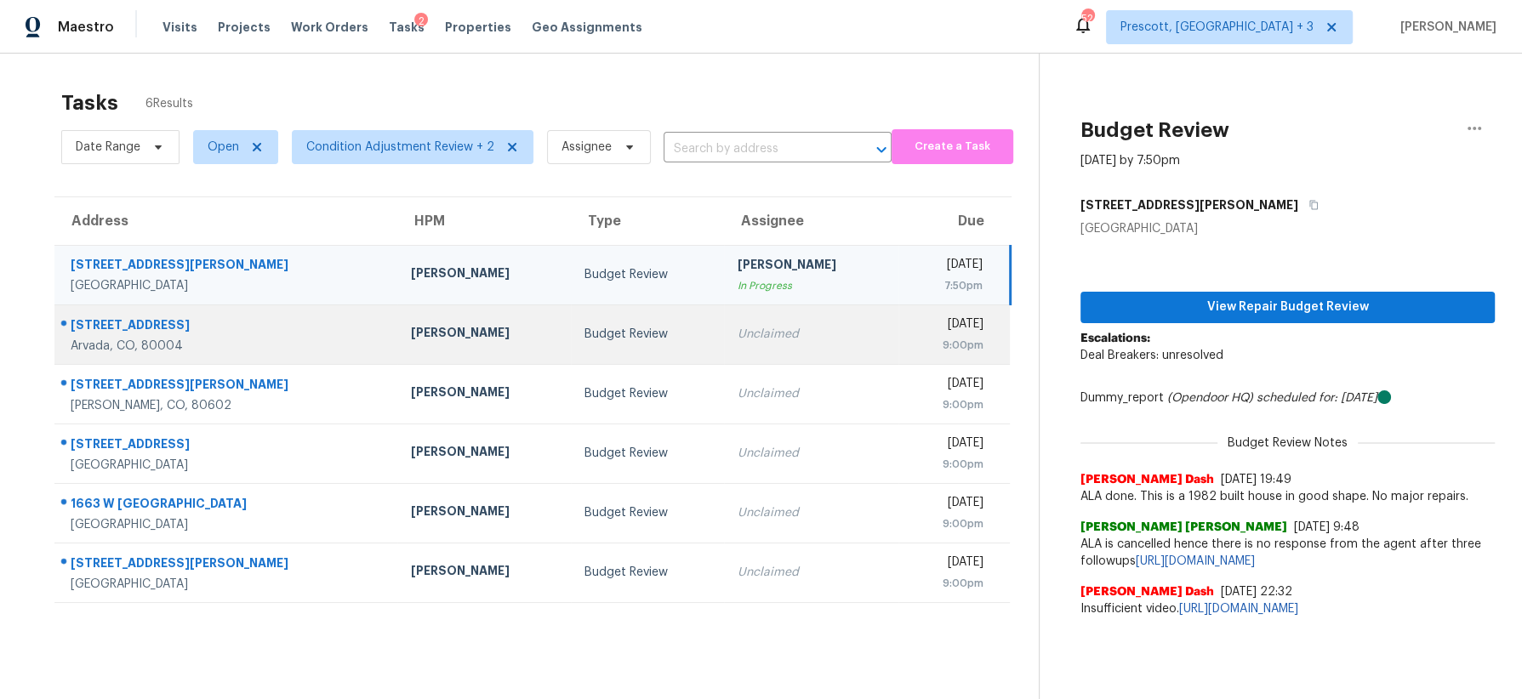
click at [584, 330] on div "Budget Review" at bounding box center [647, 334] width 126 height 17
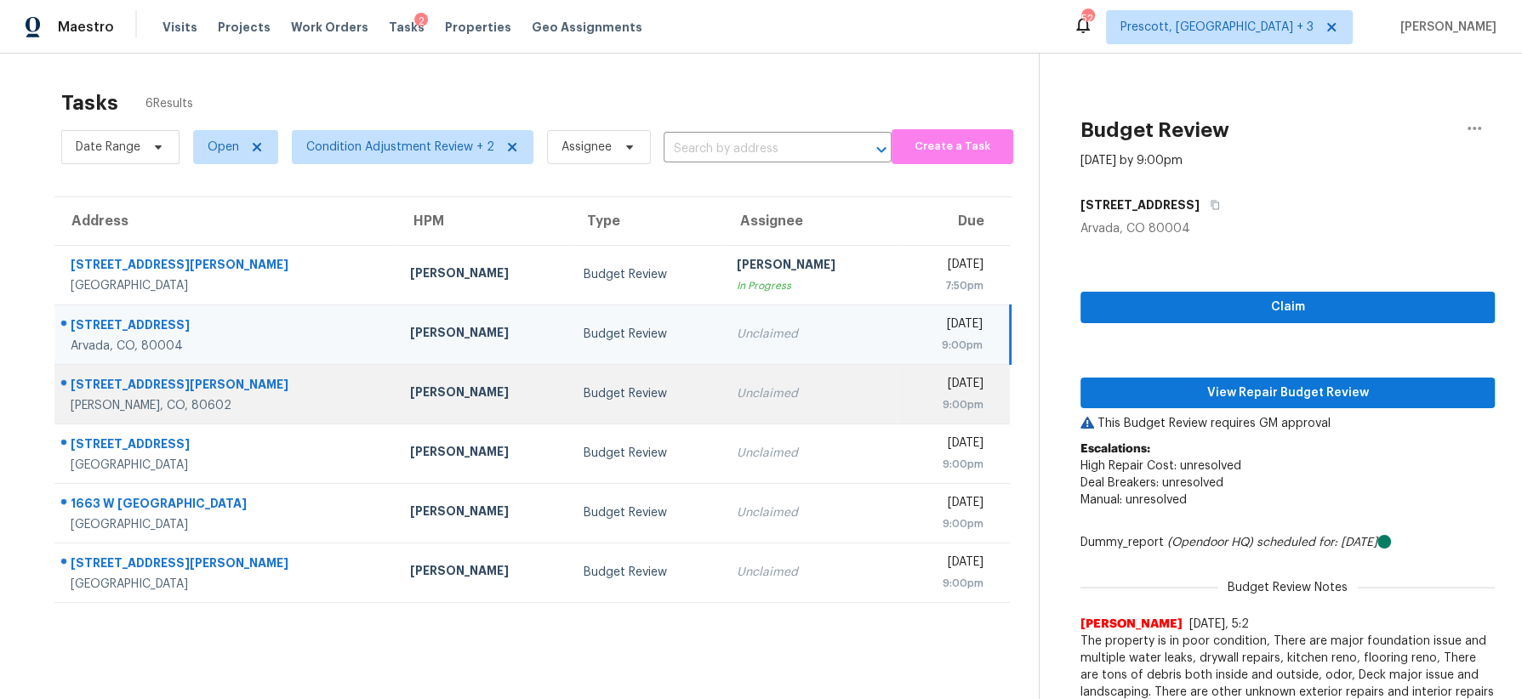
click at [571, 381] on td "Budget Review" at bounding box center [646, 394] width 152 height 60
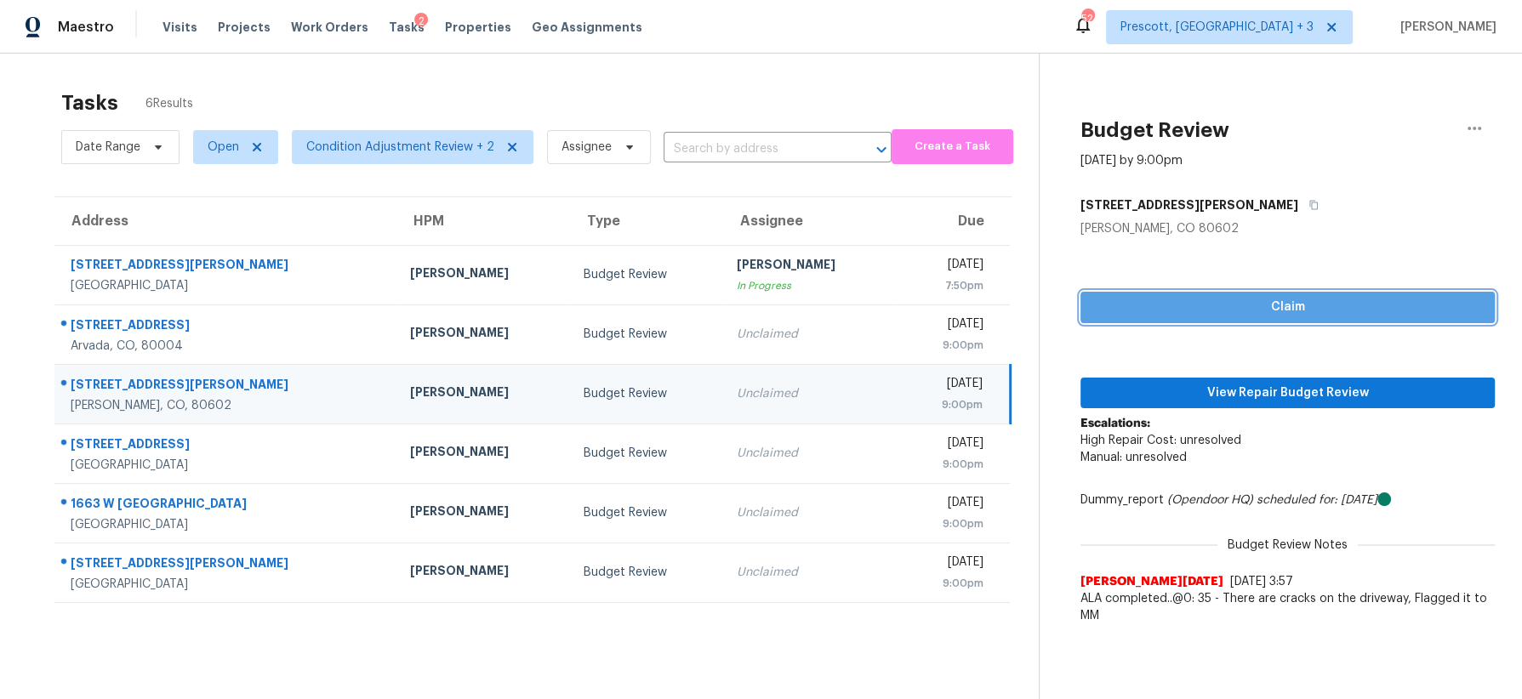
click at [1308, 303] on span "Claim" at bounding box center [1287, 307] width 387 height 21
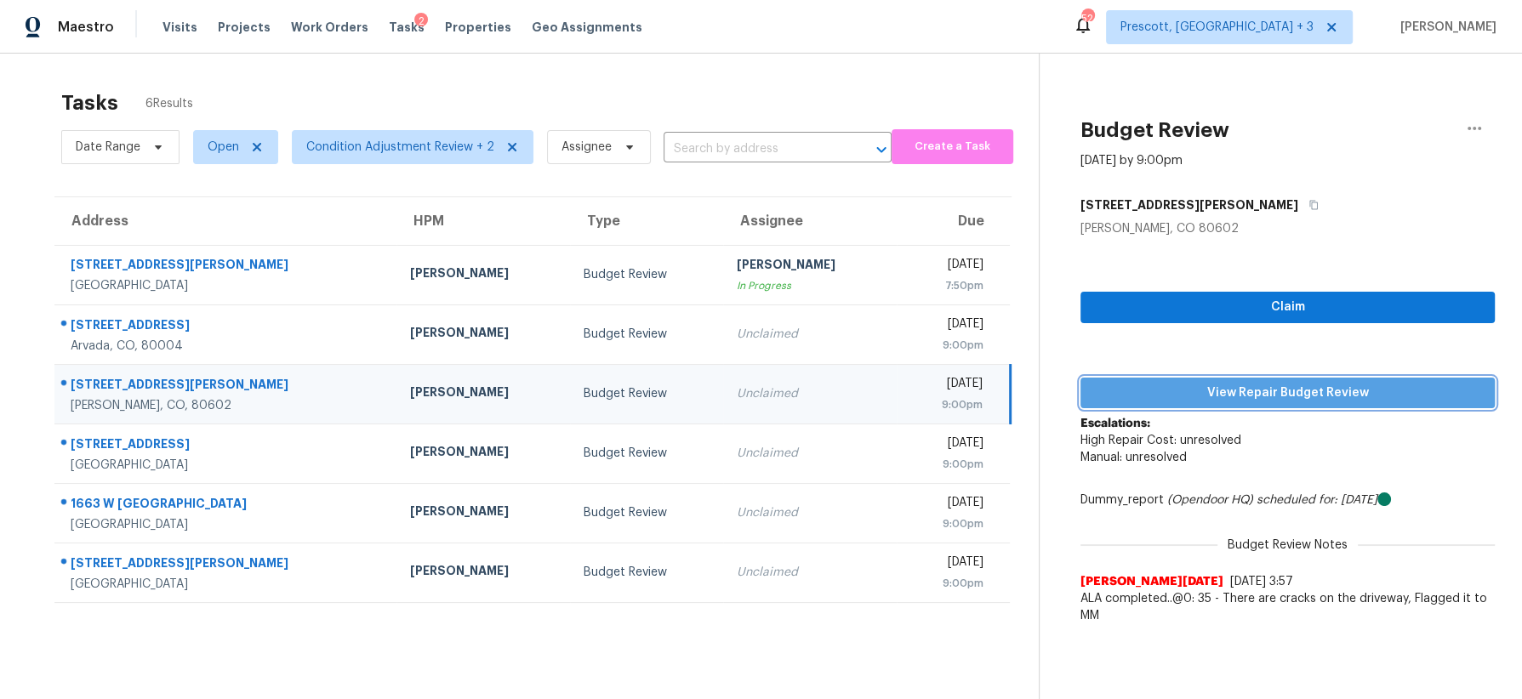
click at [1290, 383] on span "View Repair Budget Review" at bounding box center [1287, 393] width 387 height 21
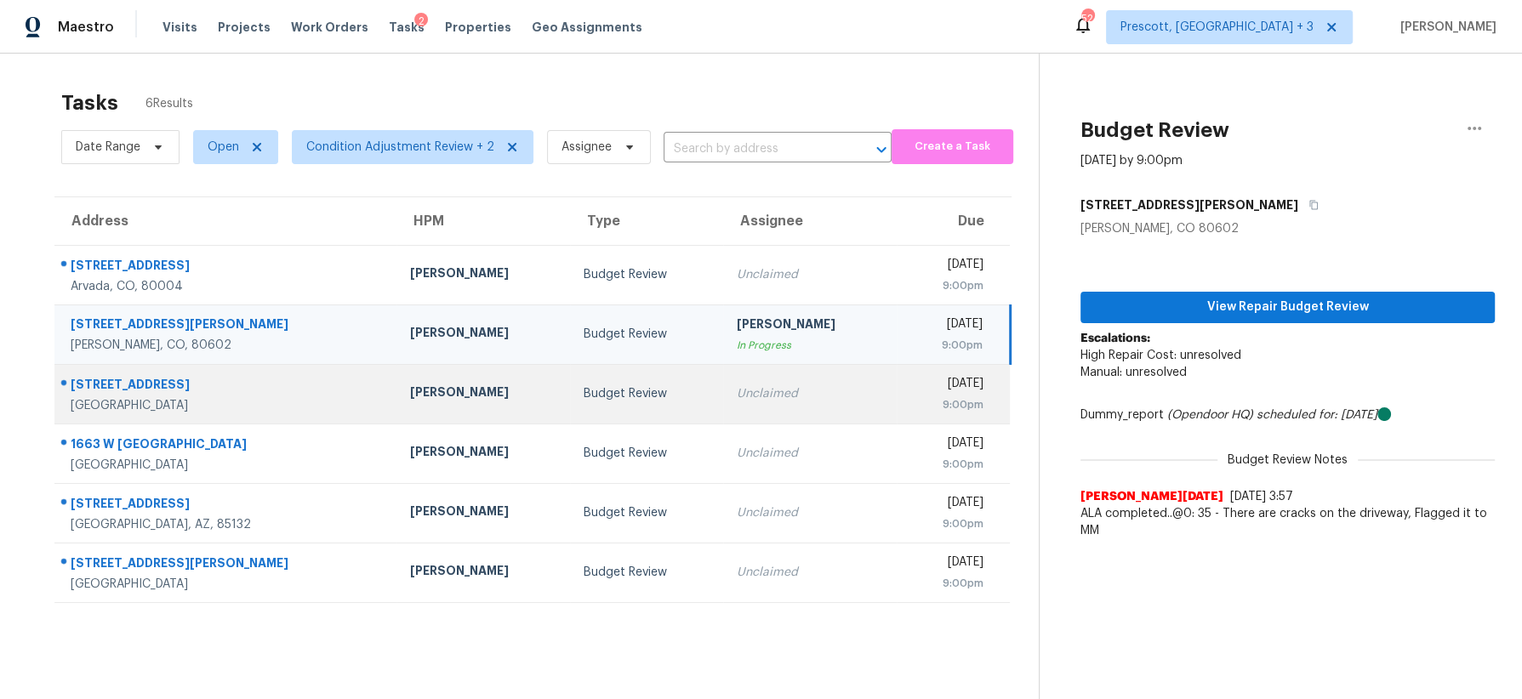
click at [584, 394] on div "Budget Review" at bounding box center [646, 393] width 125 height 17
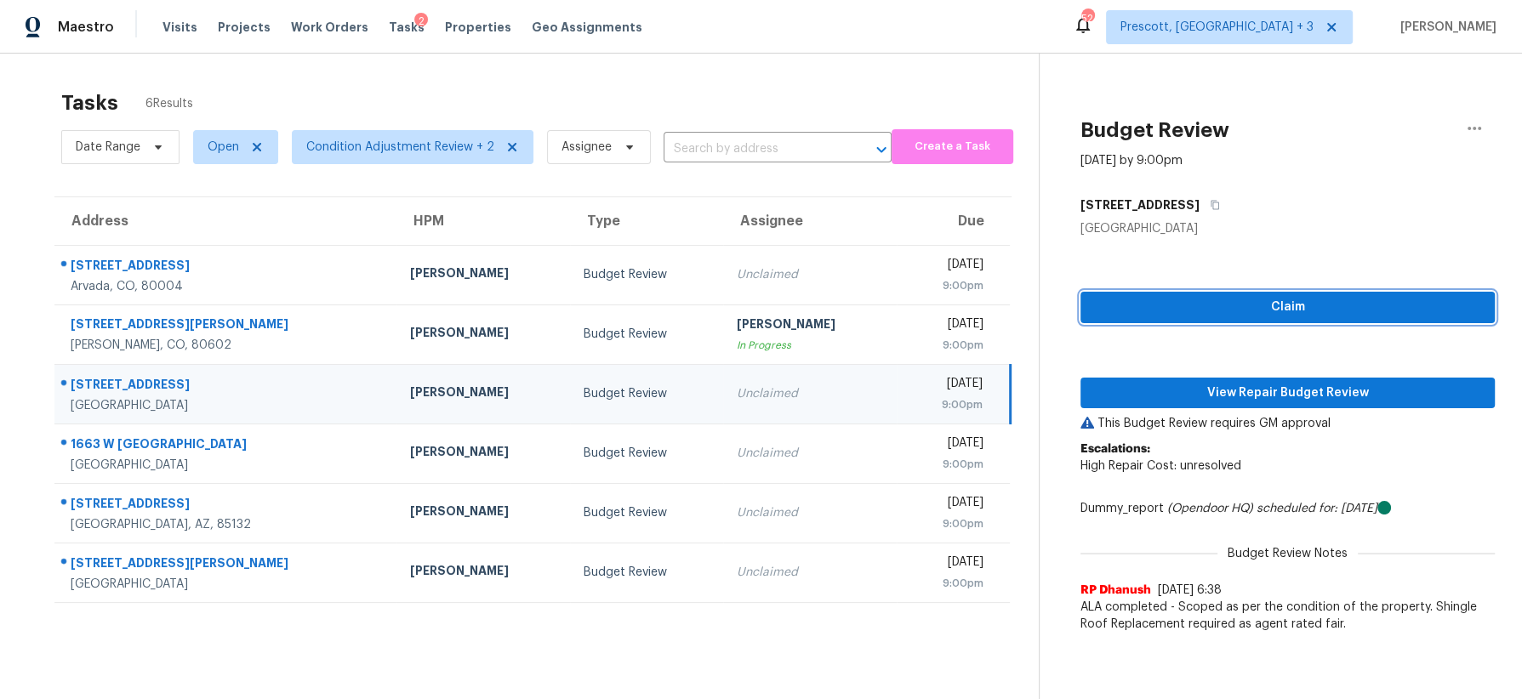
click at [1171, 315] on span "Claim" at bounding box center [1287, 307] width 387 height 21
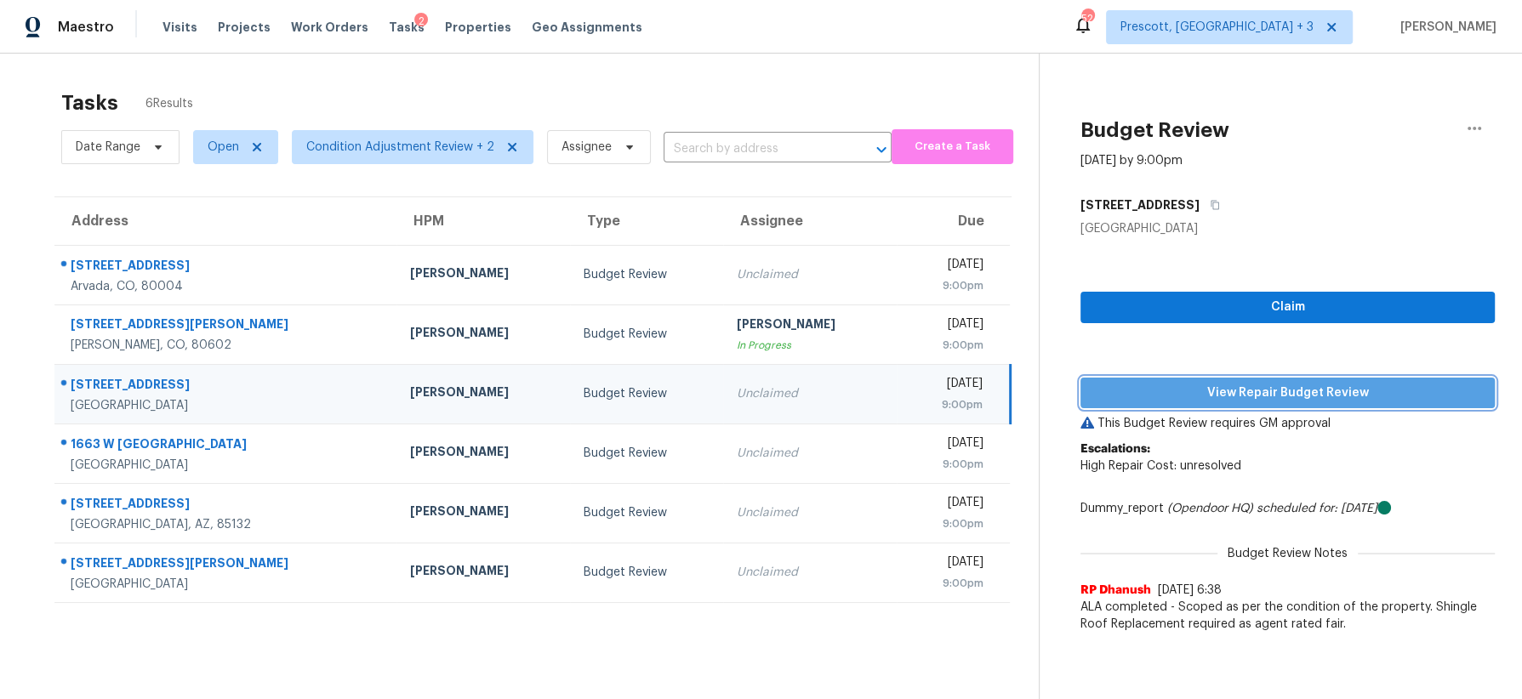
click at [1170, 389] on span "View Repair Budget Review" at bounding box center [1287, 393] width 387 height 21
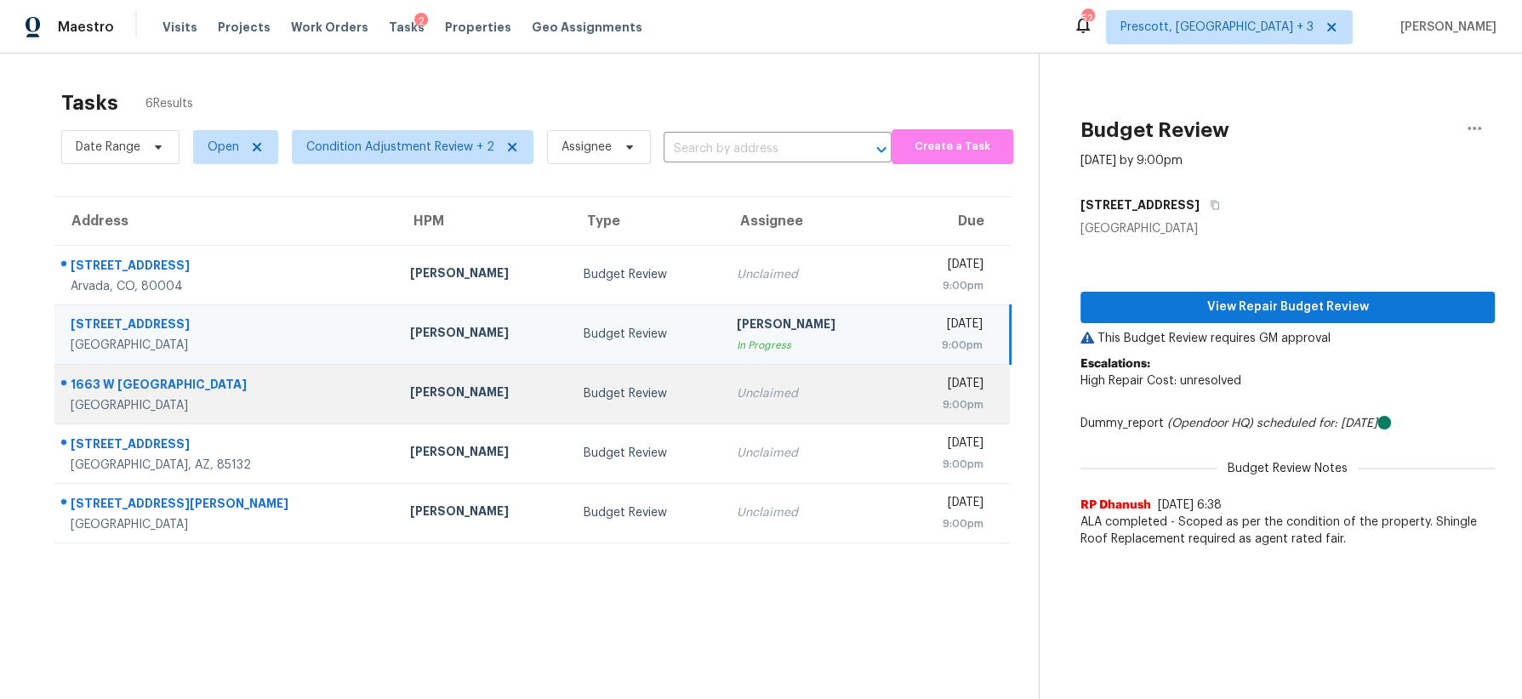
click at [602, 396] on div "Budget Review" at bounding box center [646, 393] width 125 height 17
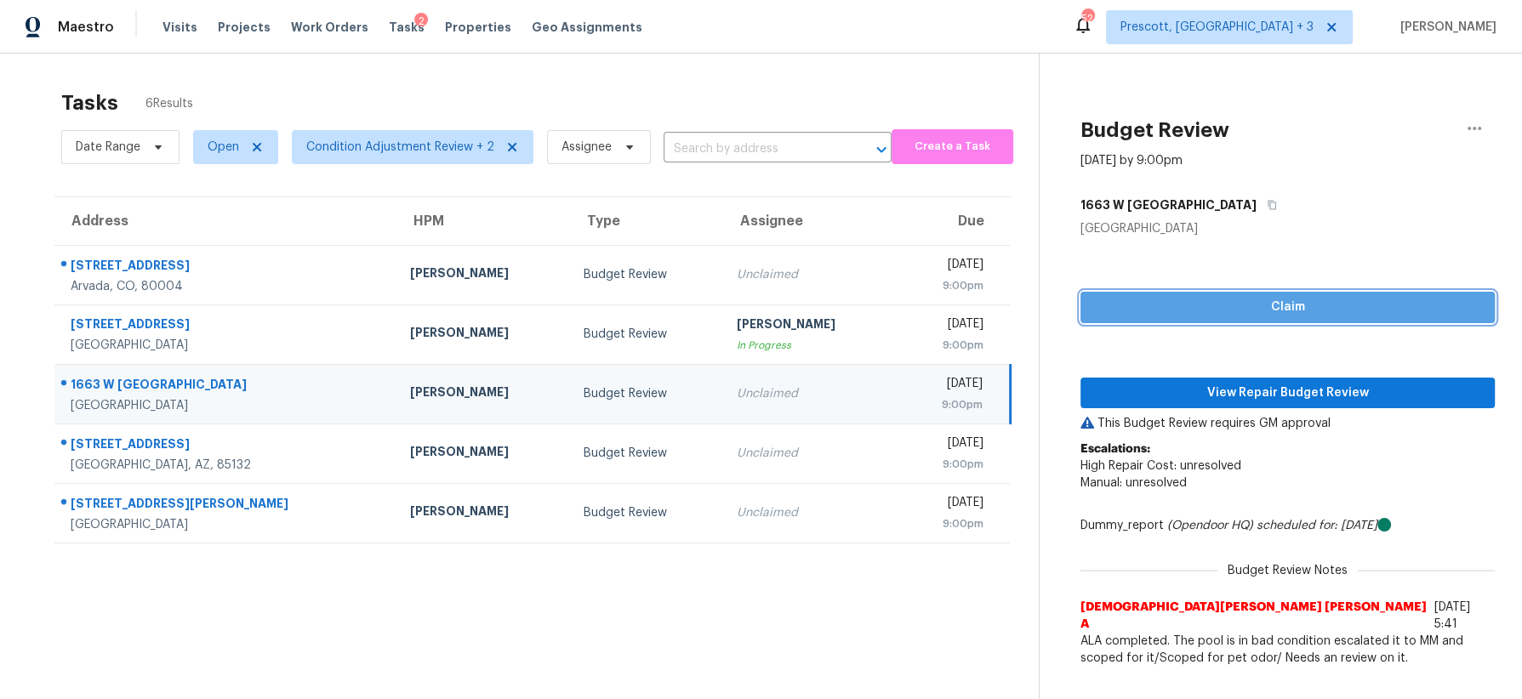
click at [1211, 299] on span "Claim" at bounding box center [1287, 307] width 387 height 21
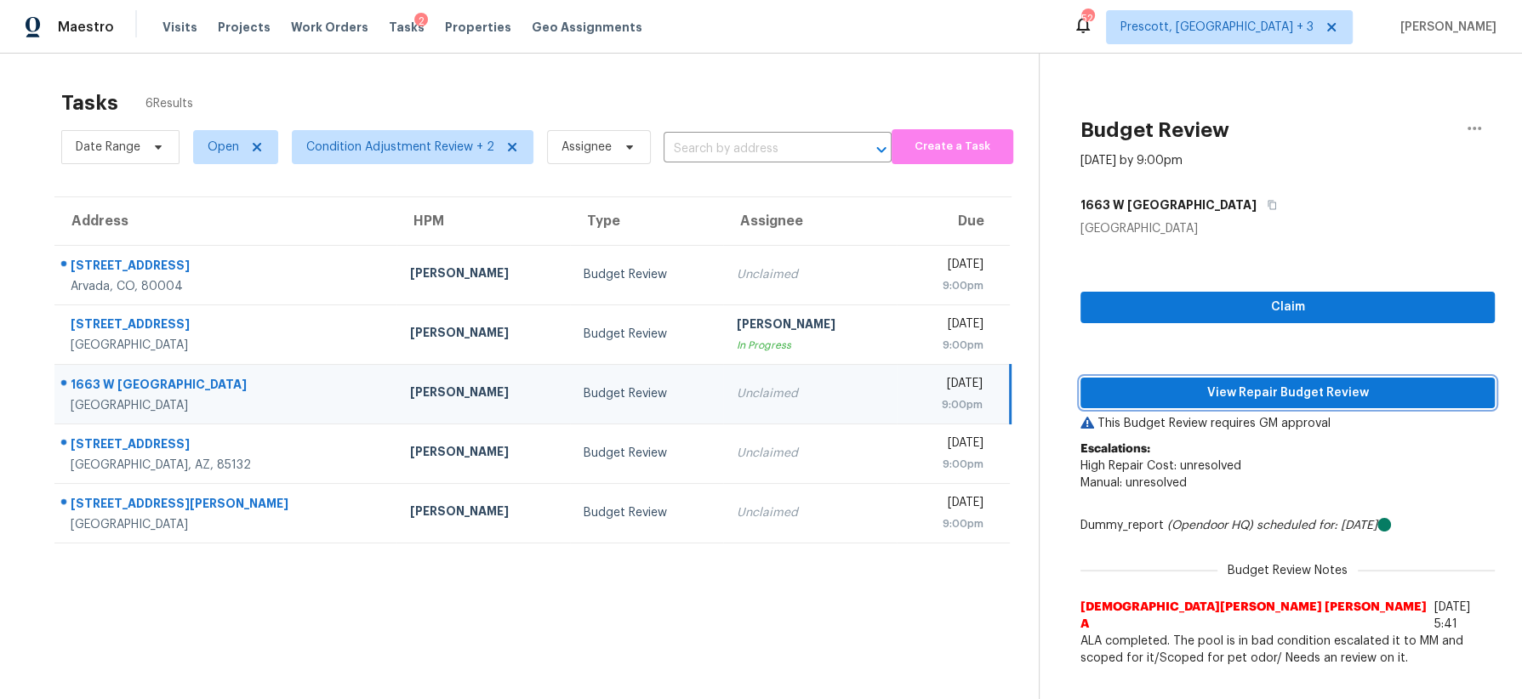
click at [1206, 387] on span "View Repair Budget Review" at bounding box center [1287, 393] width 387 height 21
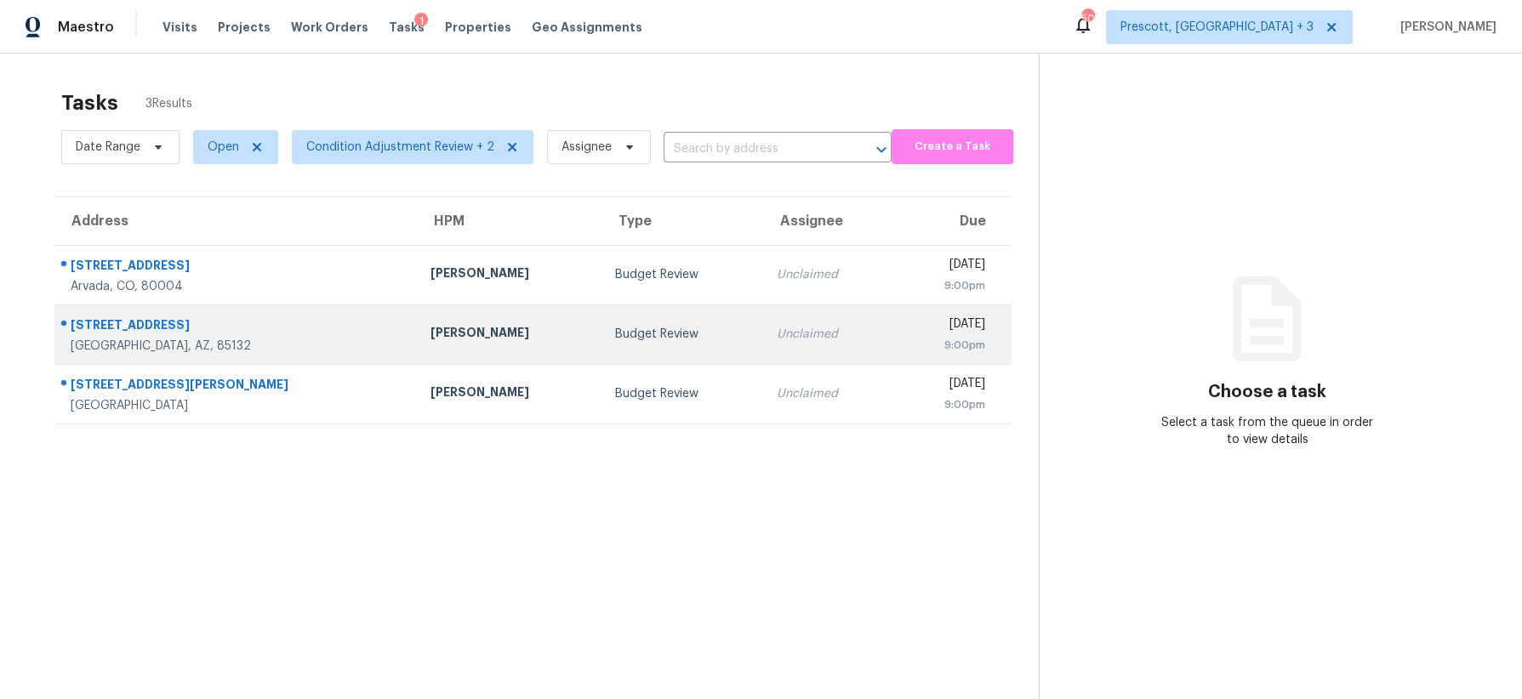
click at [615, 338] on div "Budget Review" at bounding box center [682, 334] width 134 height 17
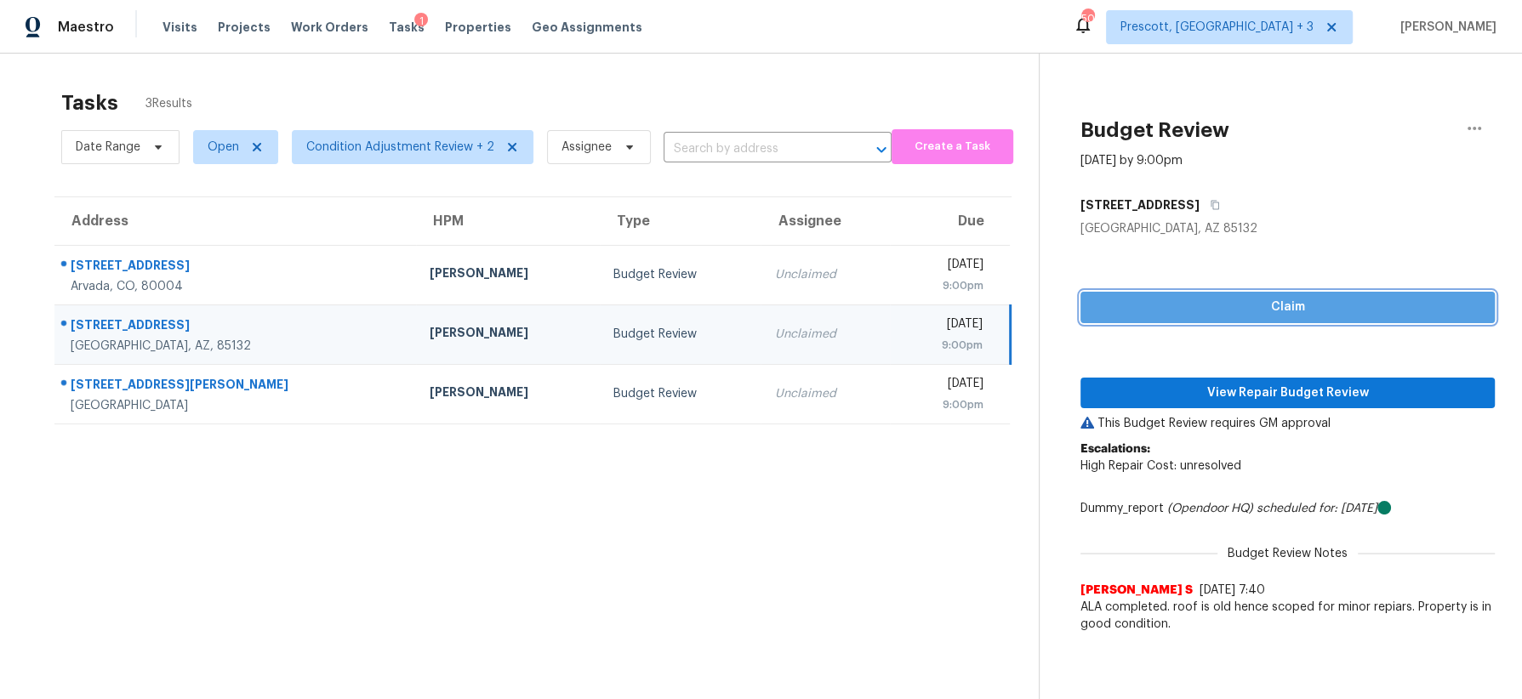
click at [1213, 306] on span "Claim" at bounding box center [1287, 307] width 387 height 21
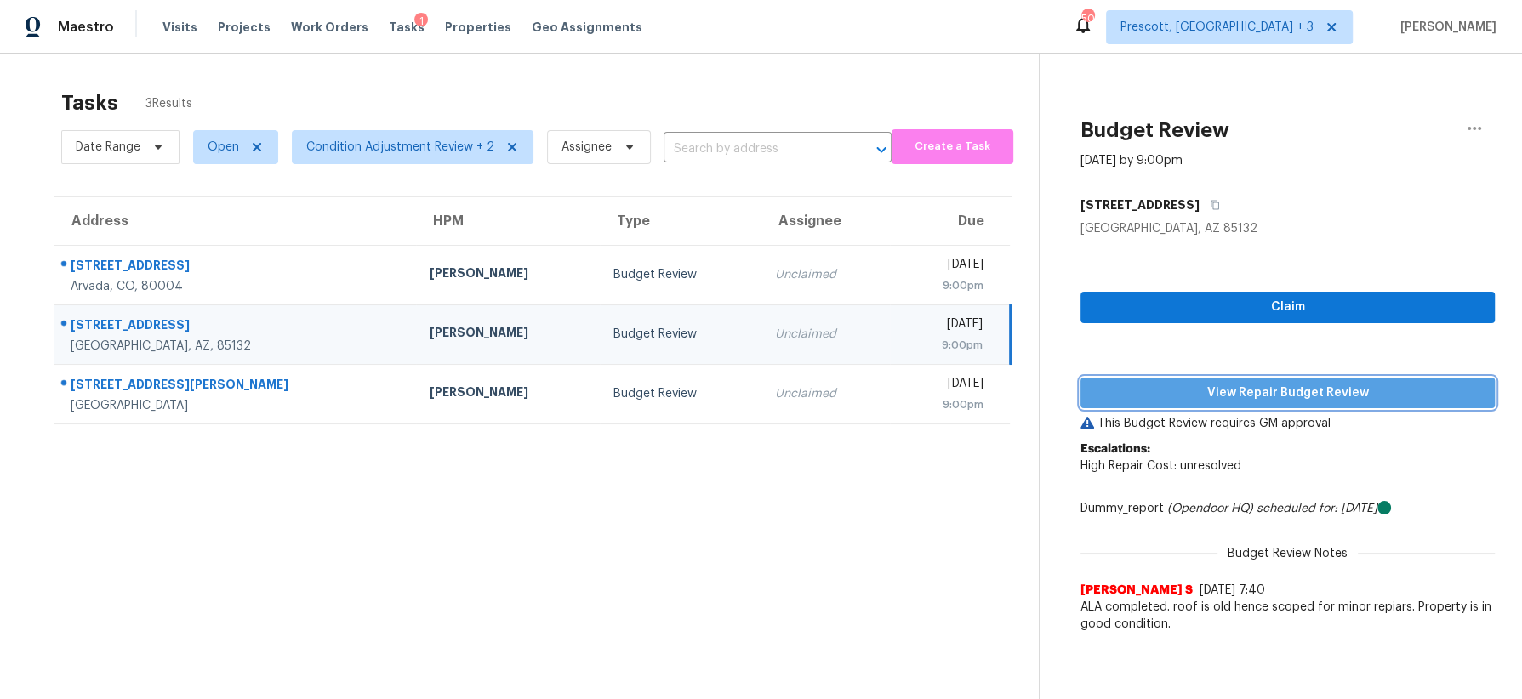
click at [1207, 384] on span "View Repair Budget Review" at bounding box center [1287, 393] width 387 height 21
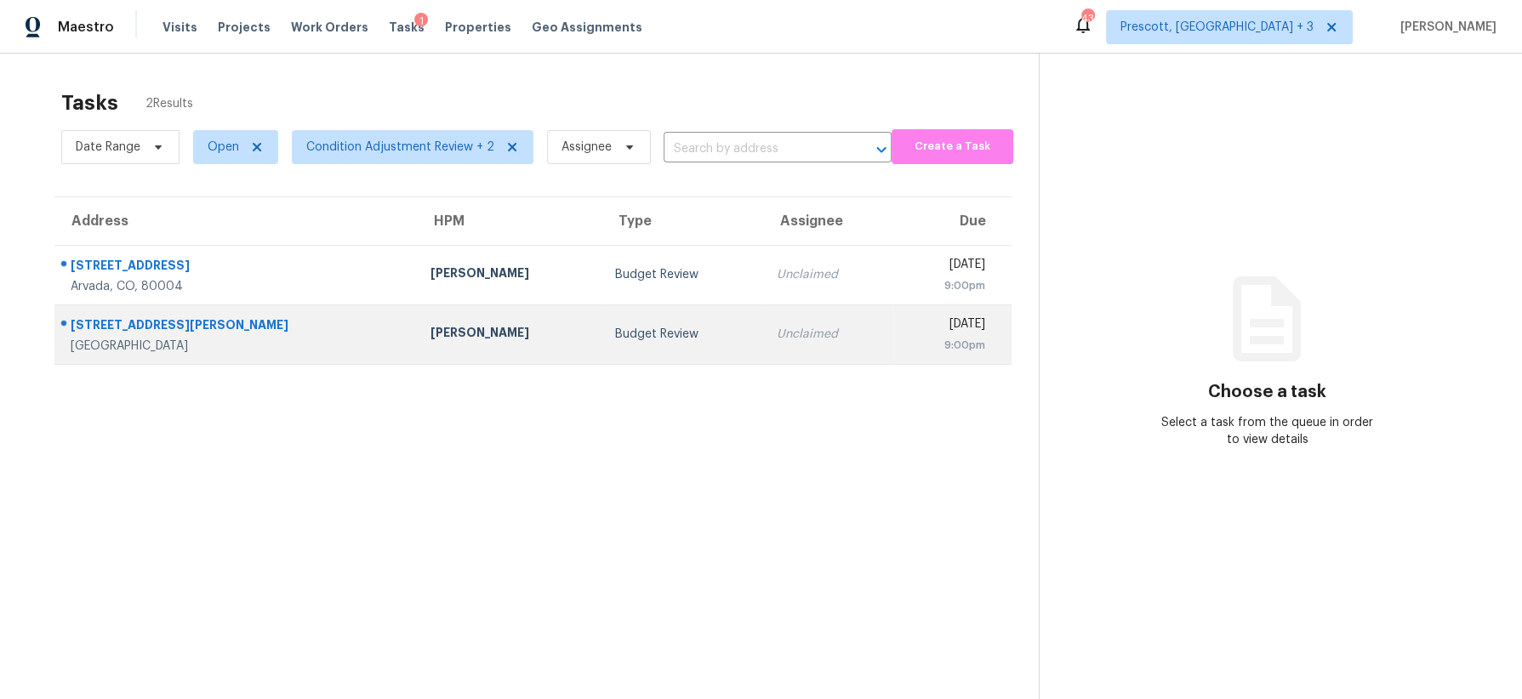
click at [615, 331] on div "Budget Review" at bounding box center [682, 334] width 134 height 17
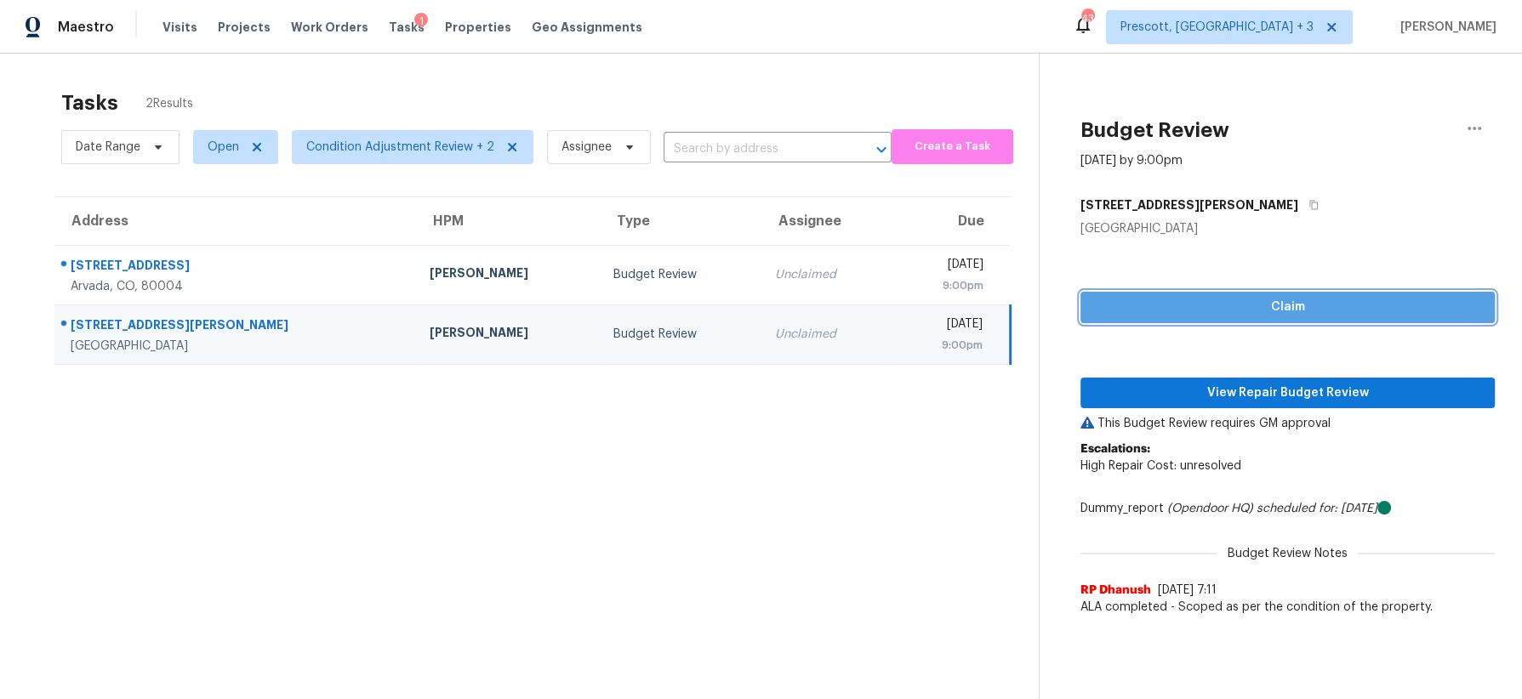
click at [1254, 314] on span "Claim" at bounding box center [1287, 307] width 387 height 21
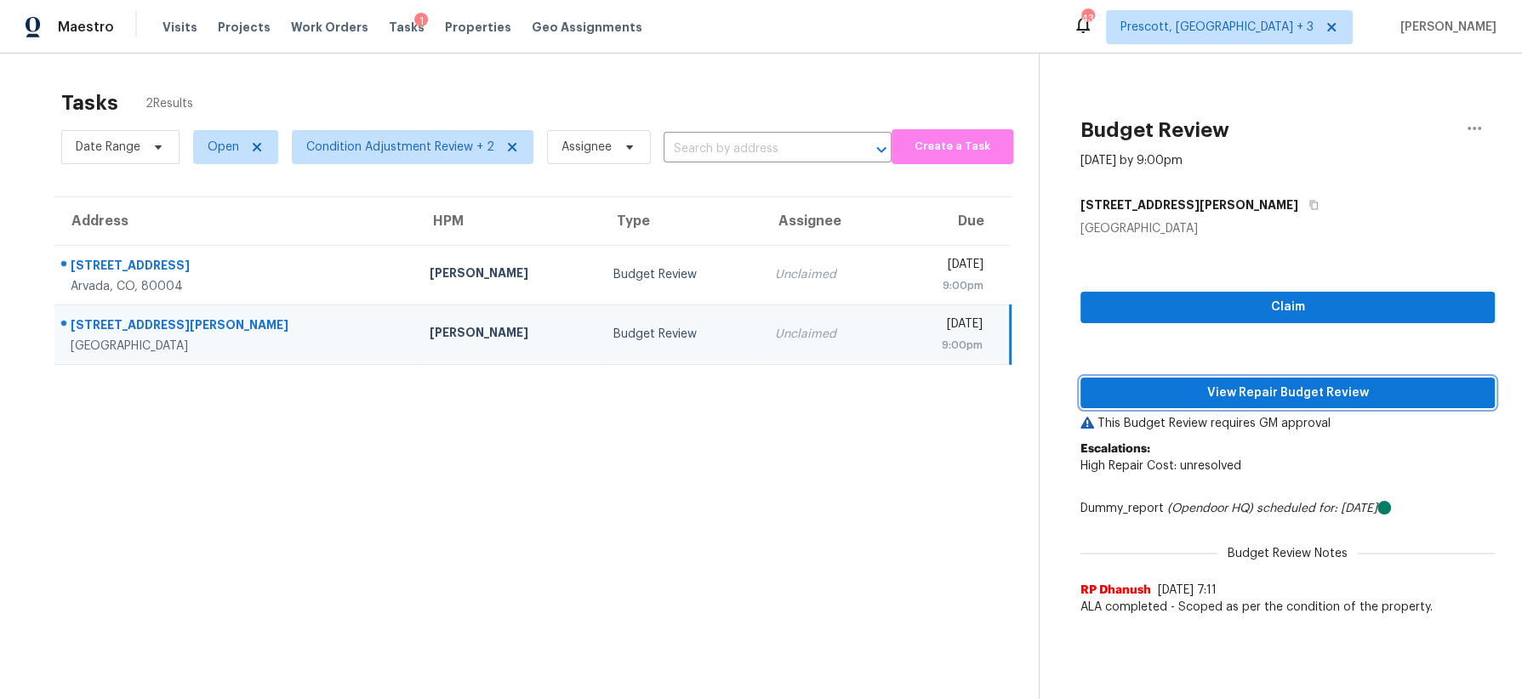
click at [1249, 388] on span "View Repair Budget Review" at bounding box center [1287, 393] width 387 height 21
